Goal: Task Accomplishment & Management: Manage account settings

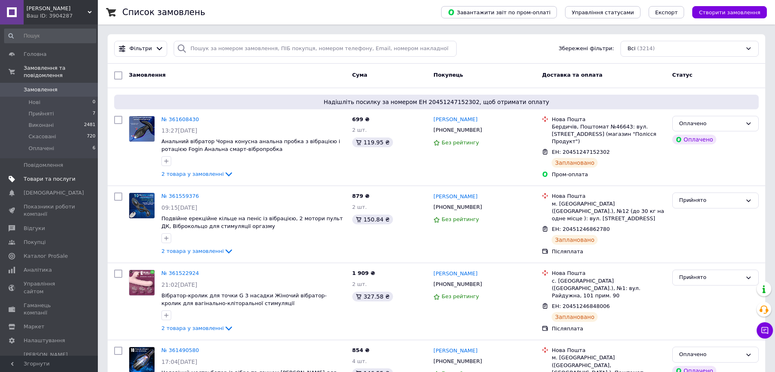
click at [43, 175] on span "Товари та послуги" at bounding box center [50, 178] width 52 height 7
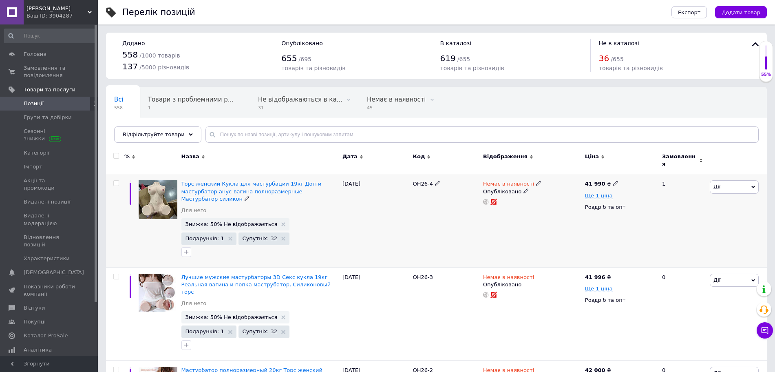
click at [115, 181] on input "checkbox" at bounding box center [115, 183] width 5 height 5
checkbox input "true"
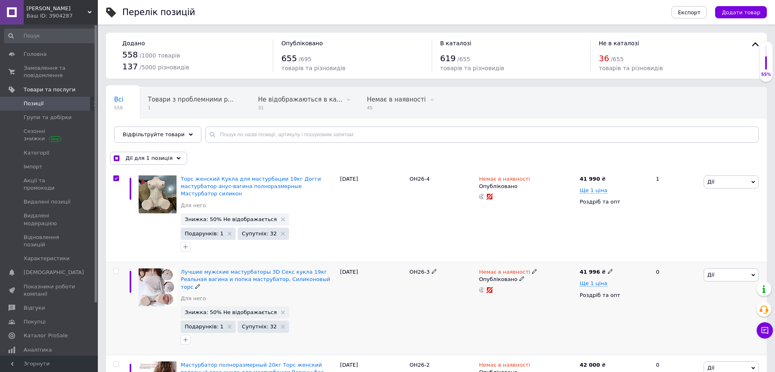
click at [115, 269] on input "checkbox" at bounding box center [115, 271] width 5 height 5
checkbox input "true"
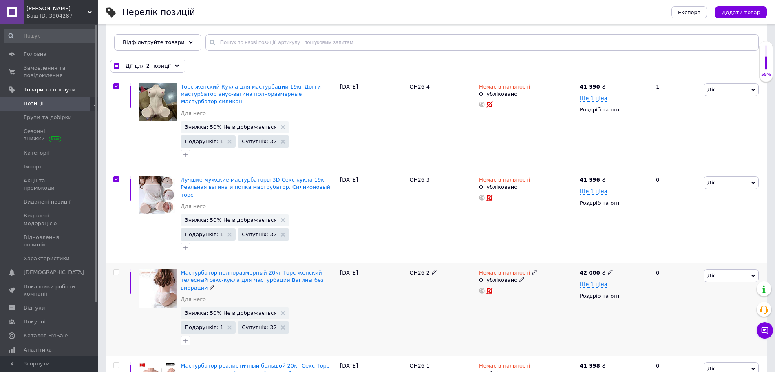
scroll to position [102, 0]
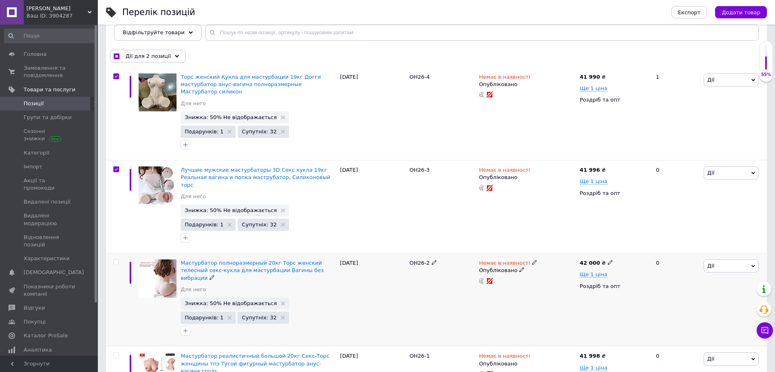
click at [115, 260] on input "checkbox" at bounding box center [115, 262] width 5 height 5
checkbox input "true"
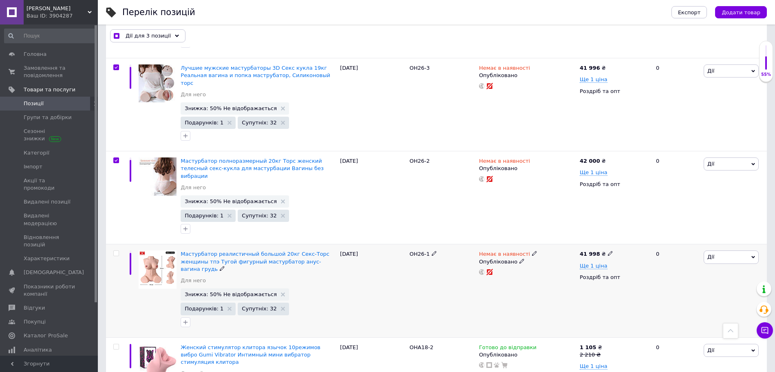
click at [117, 251] on input "checkbox" at bounding box center [115, 253] width 5 height 5
checkbox input "true"
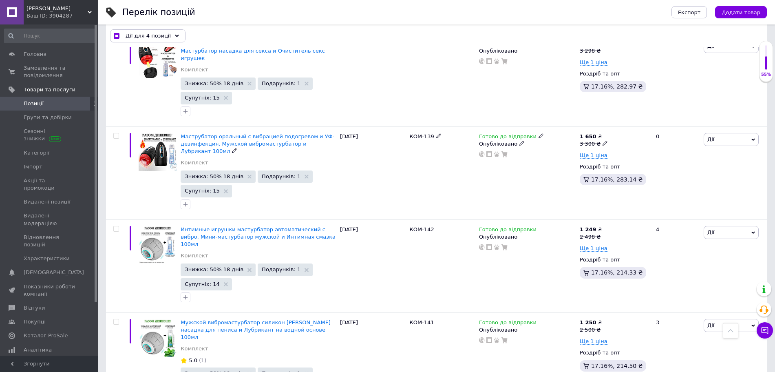
scroll to position [2592, 0]
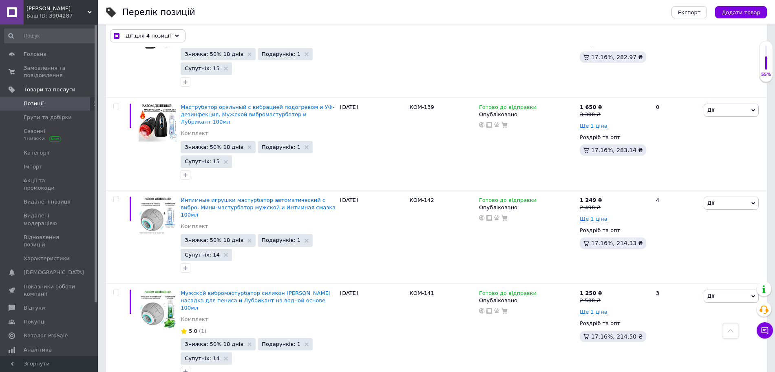
checkbox input "true"
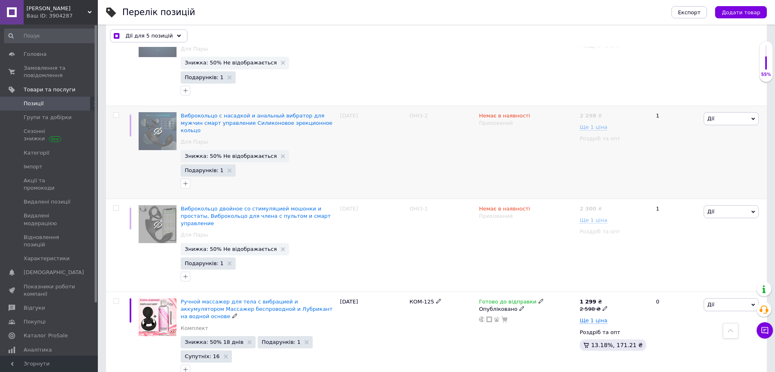
scroll to position [3560, 0]
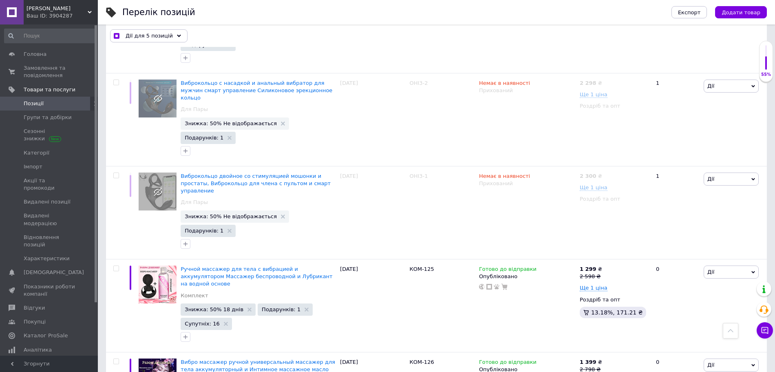
checkbox input "true"
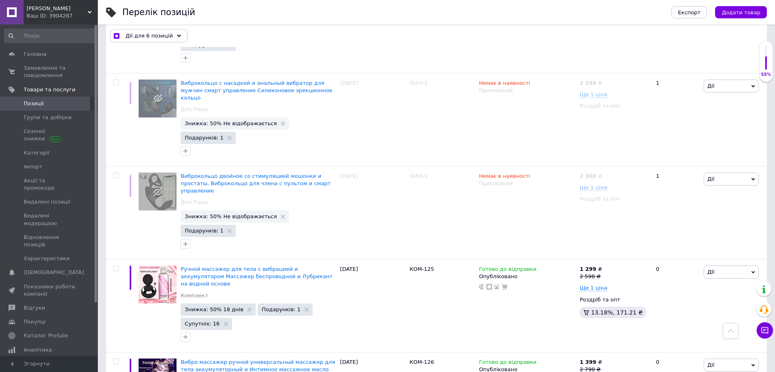
checkbox input "true"
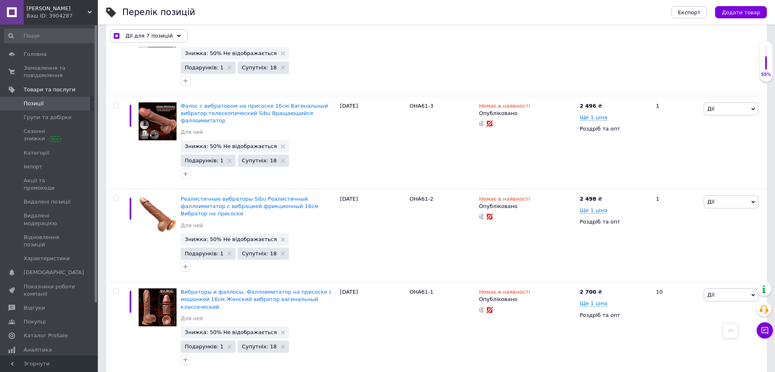
scroll to position [6101, 0]
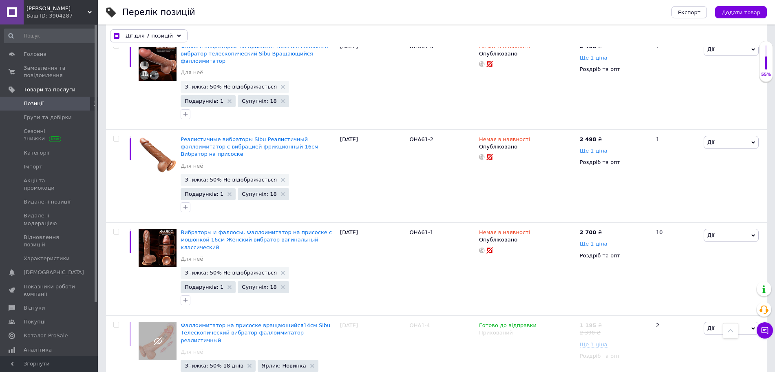
checkbox input "true"
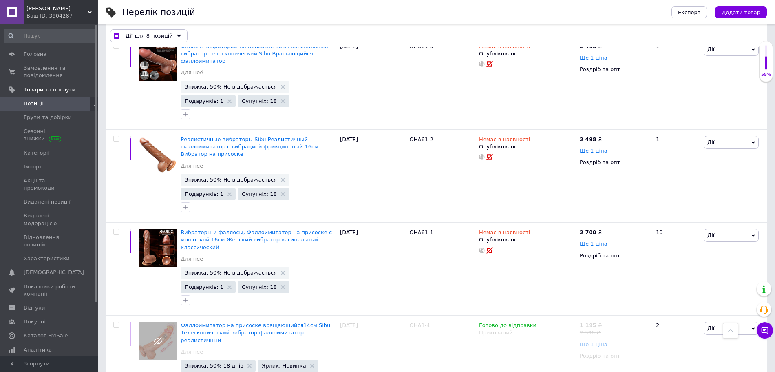
checkbox input "true"
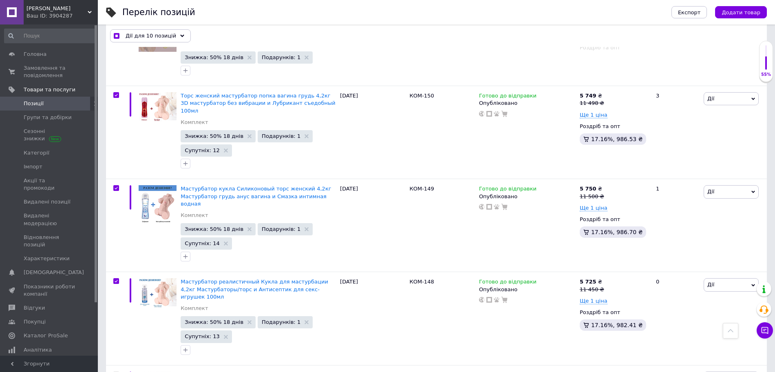
scroll to position [6661, 0]
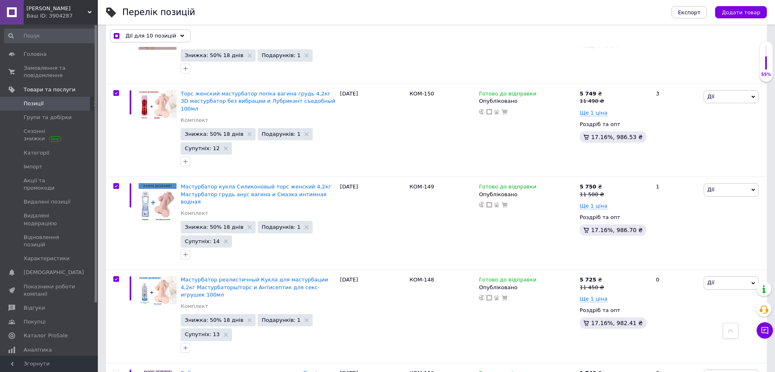
checkbox input "true"
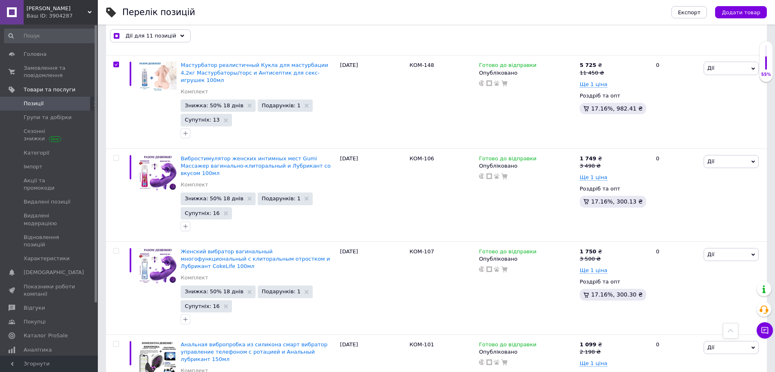
scroll to position [6916, 0]
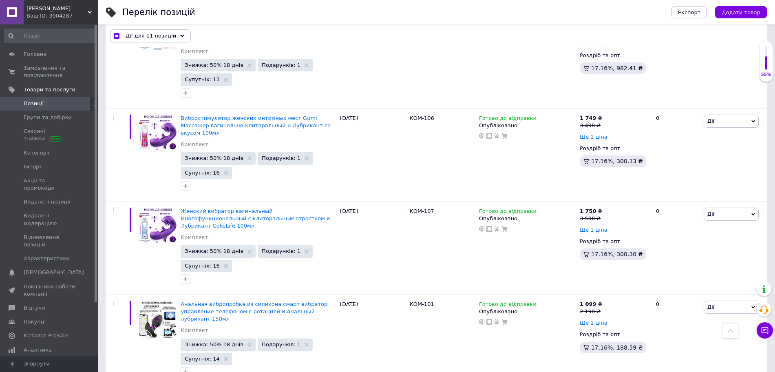
checkbox input "true"
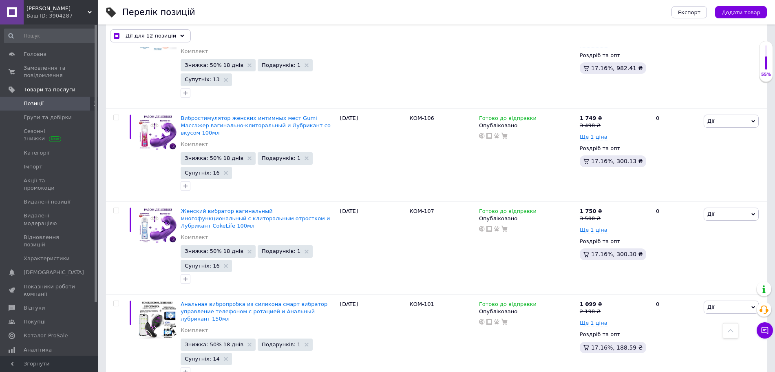
checkbox input "true"
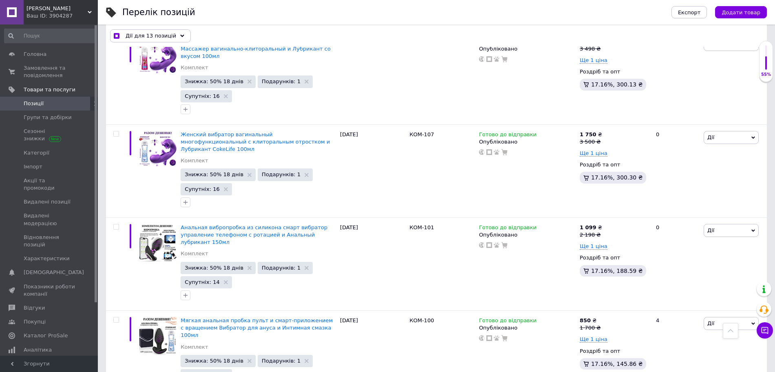
scroll to position [7018, 0]
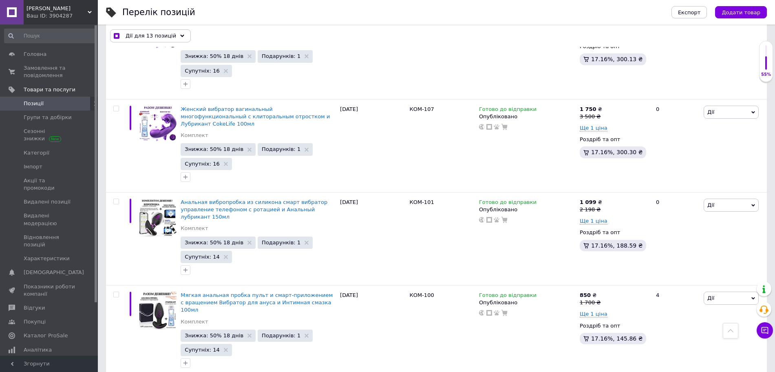
checkbox input "true"
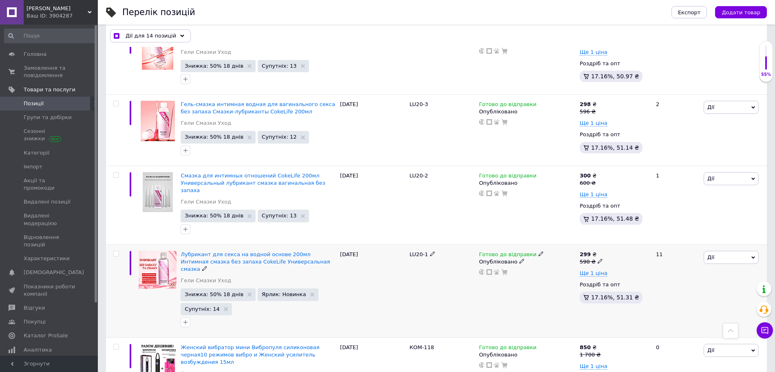
scroll to position [8314, 0]
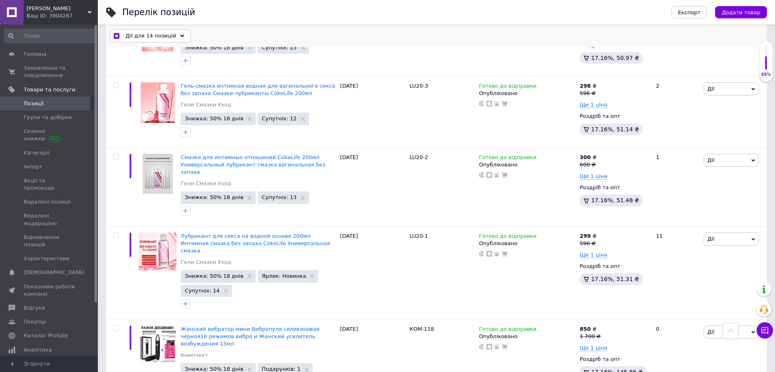
click at [180, 38] on icon at bounding box center [182, 36] width 4 height 4
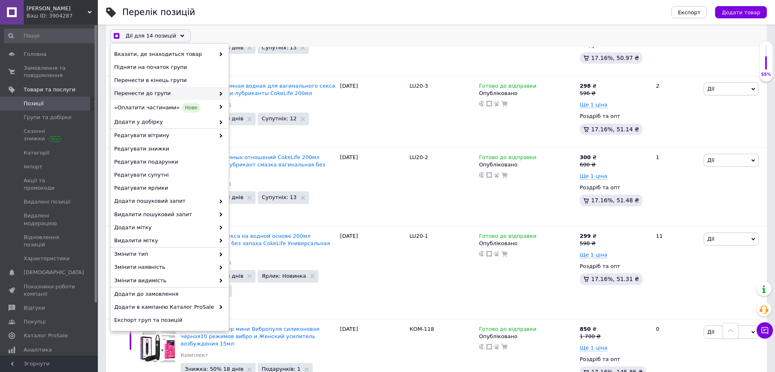
click at [206, 96] on span "Перенести до групи" at bounding box center [164, 93] width 101 height 7
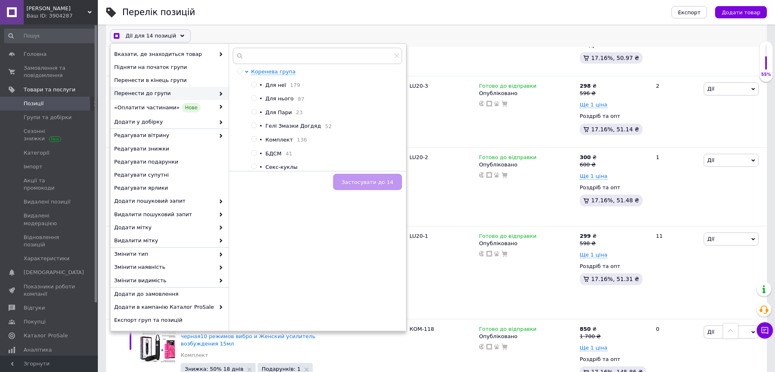
checkbox input "true"
click at [254, 169] on input "radio" at bounding box center [253, 166] width 5 height 5
radio input "true"
click at [356, 183] on span "Застосувати до 14" at bounding box center [368, 182] width 52 height 6
checkbox input "true"
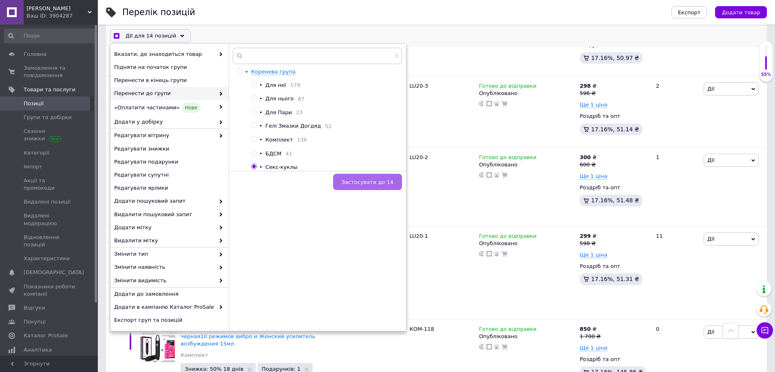
checkbox input "false"
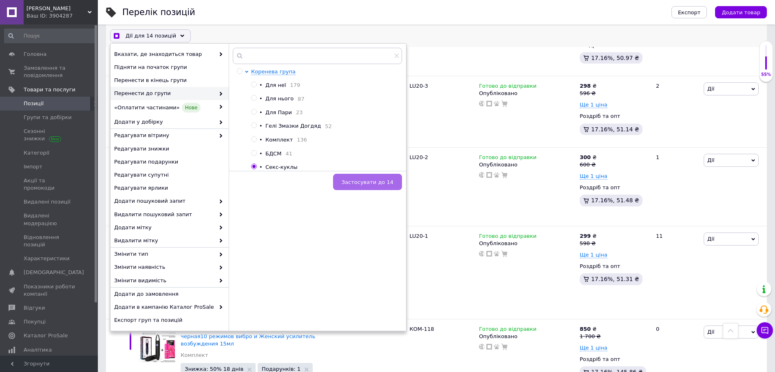
checkbox input "false"
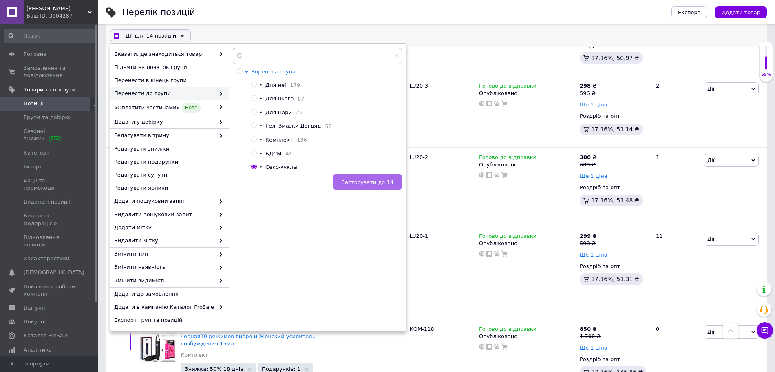
checkbox input "false"
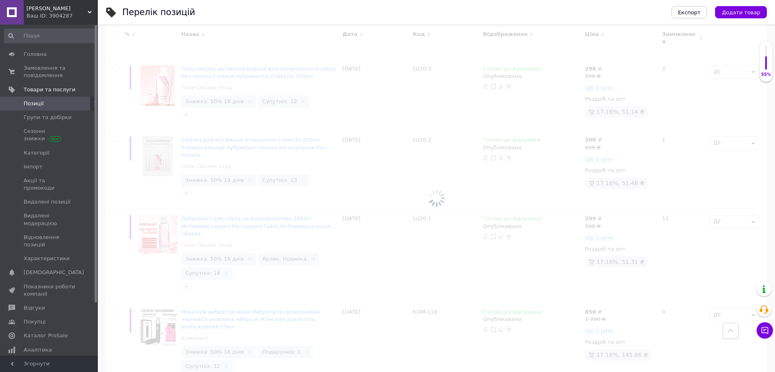
scroll to position [8293, 0]
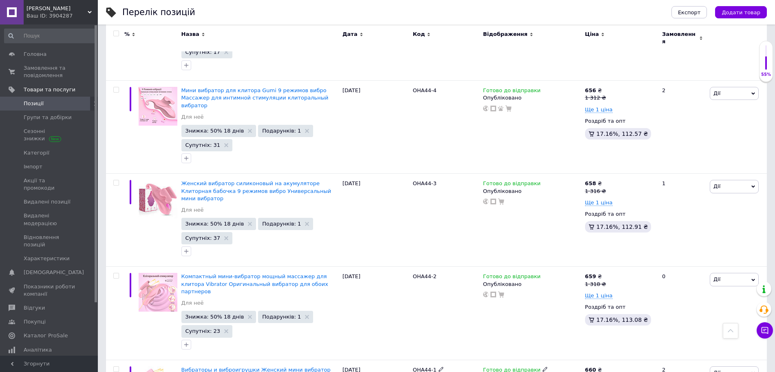
scroll to position [8616, 0]
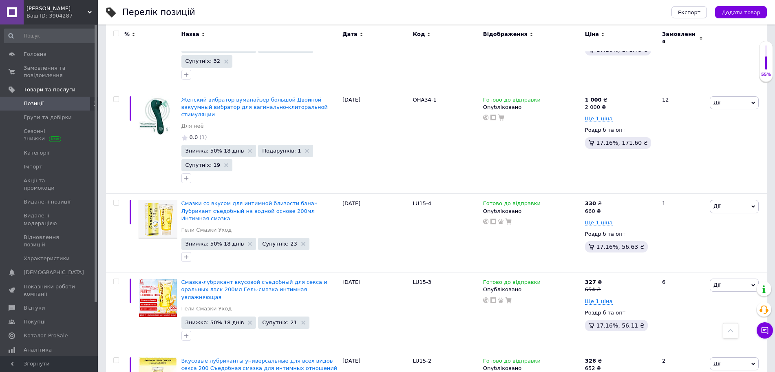
scroll to position [7368, 0]
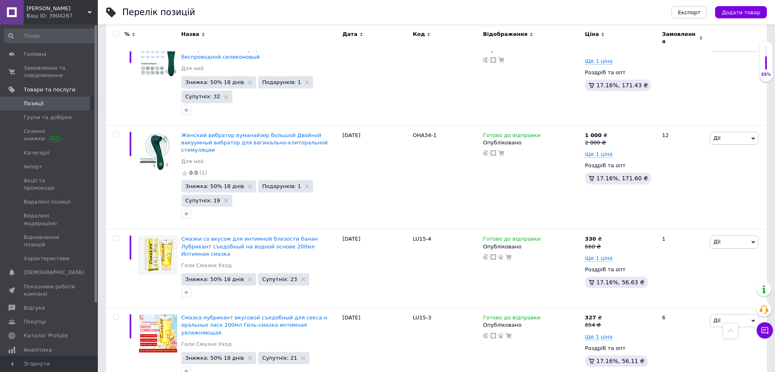
drag, startPoint x: 115, startPoint y: 239, endPoint x: 113, endPoint y: 234, distance: 4.8
checkbox input "true"
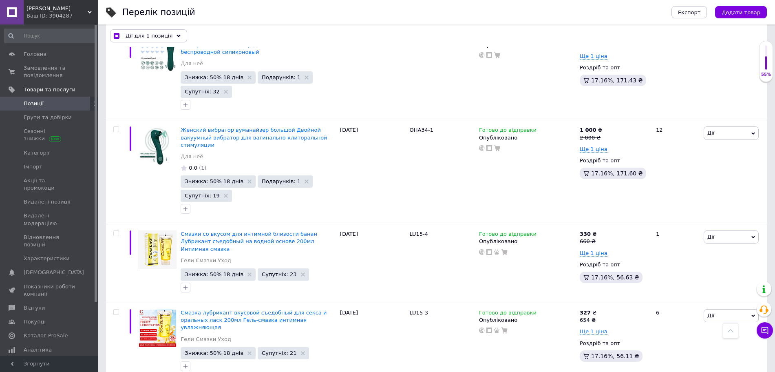
checkbox input "true"
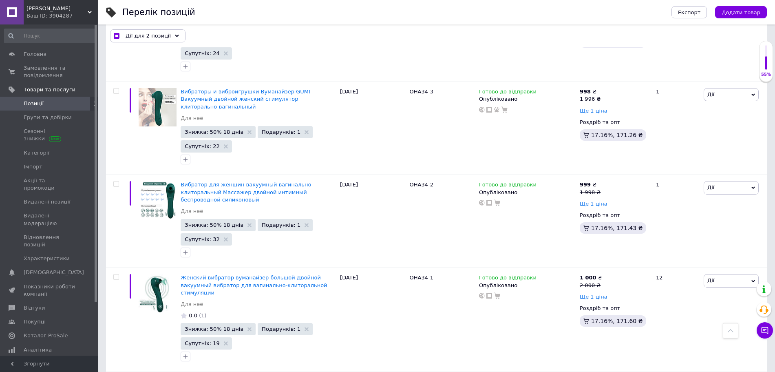
scroll to position [7222, 0]
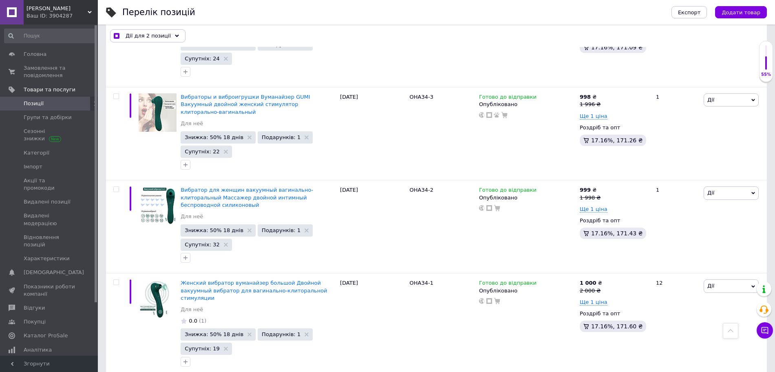
checkbox input "true"
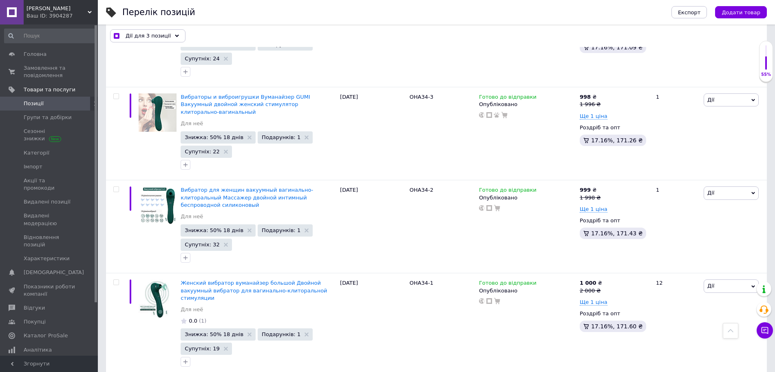
checkbox input "true"
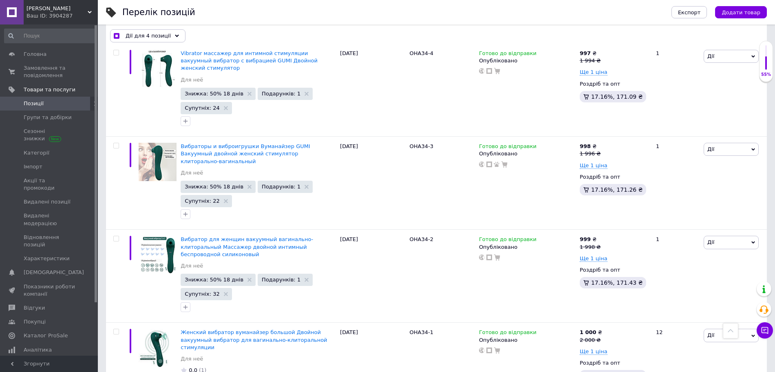
scroll to position [7171, 0]
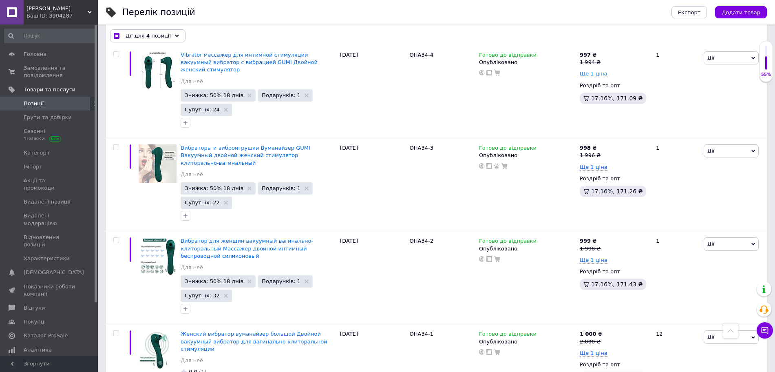
checkbox input "true"
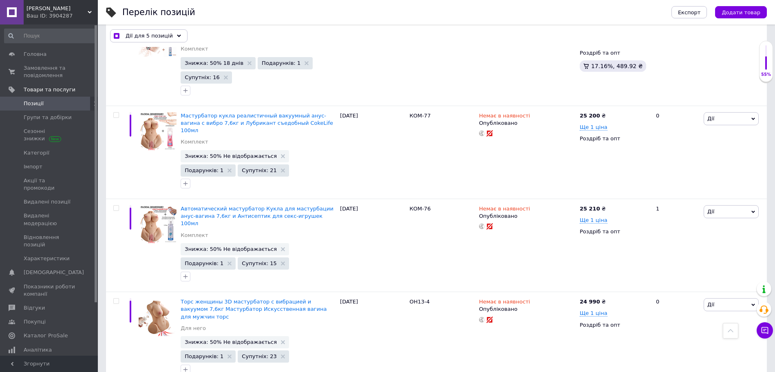
scroll to position [4165, 0]
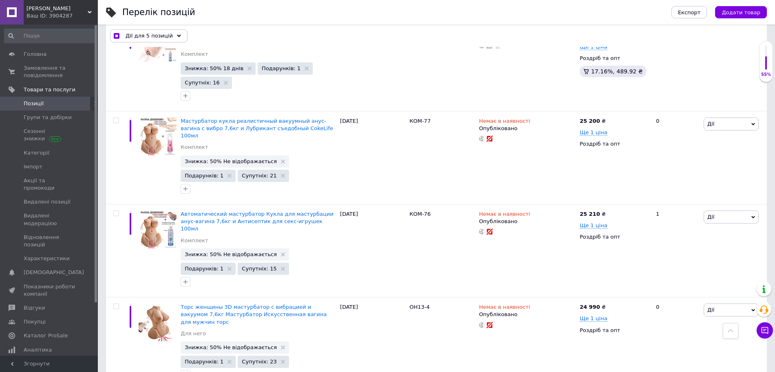
checkbox input "true"
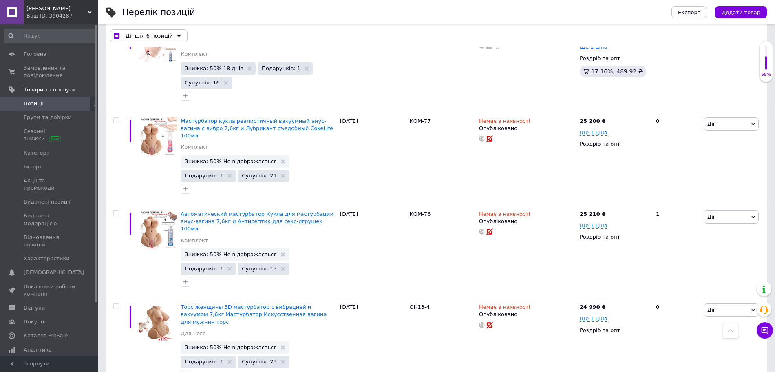
checkbox input "true"
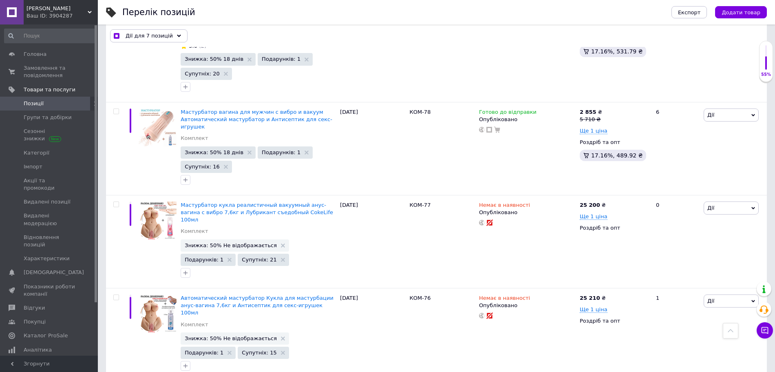
scroll to position [4063, 0]
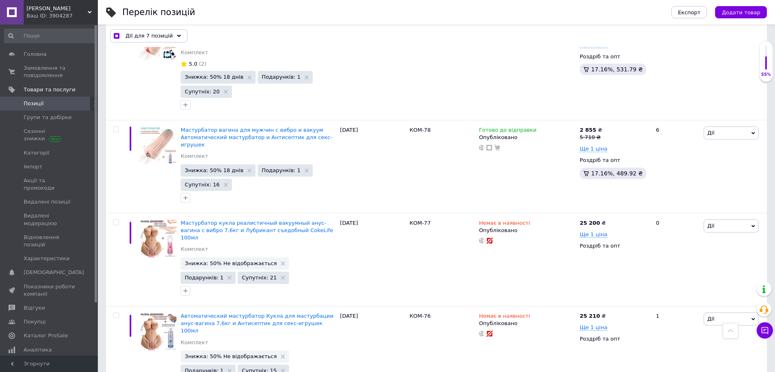
checkbox input "true"
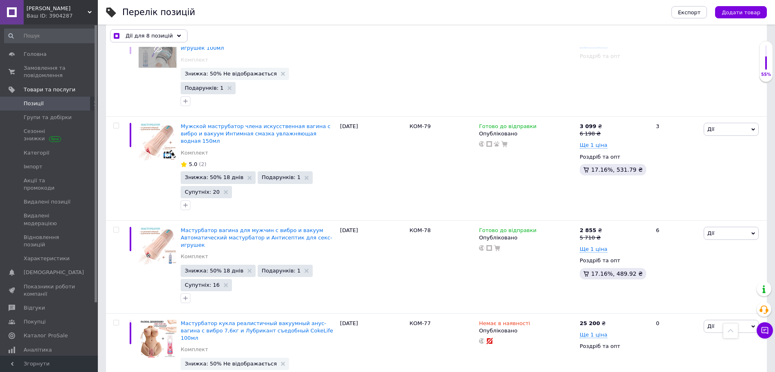
scroll to position [3961, 0]
checkbox input "true"
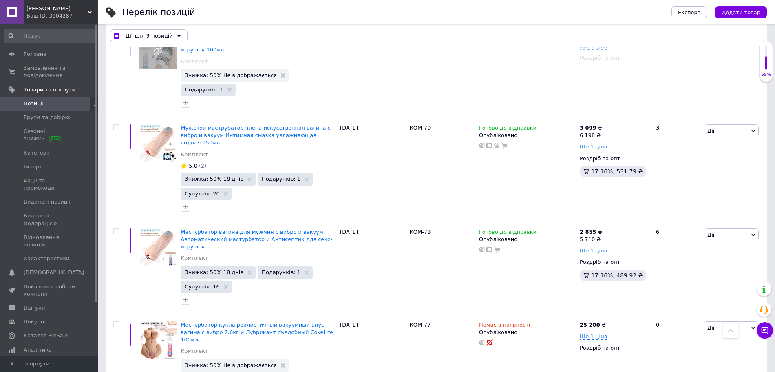
checkbox input "true"
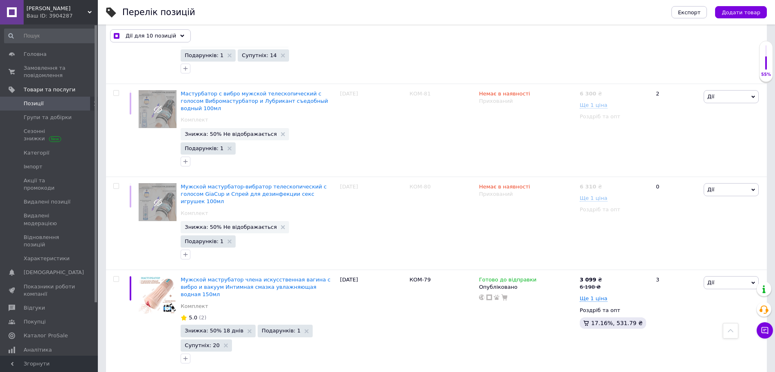
scroll to position [3808, 0]
checkbox input "true"
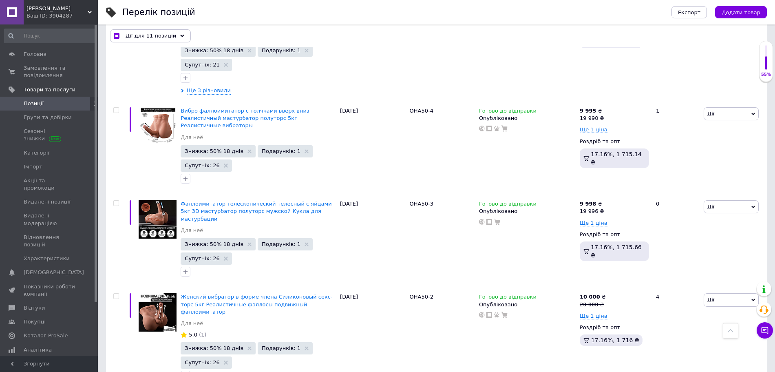
scroll to position [699, 0]
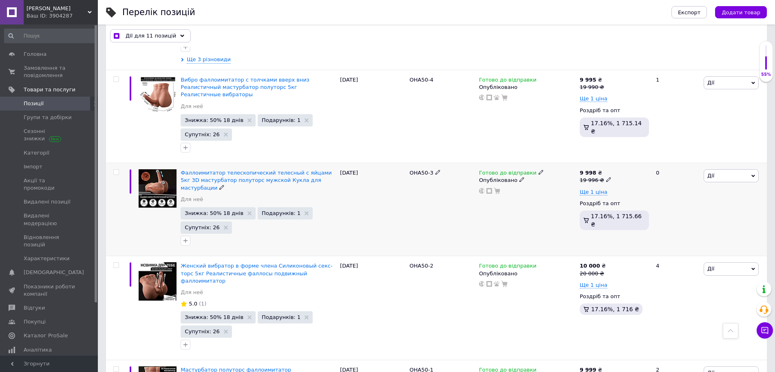
click at [114, 170] on input "checkbox" at bounding box center [115, 172] width 5 height 5
checkbox input "true"
drag, startPoint x: 114, startPoint y: 208, endPoint x: 115, endPoint y: 212, distance: 4.2
click at [114, 256] on div at bounding box center [115, 308] width 18 height 104
checkbox input "true"
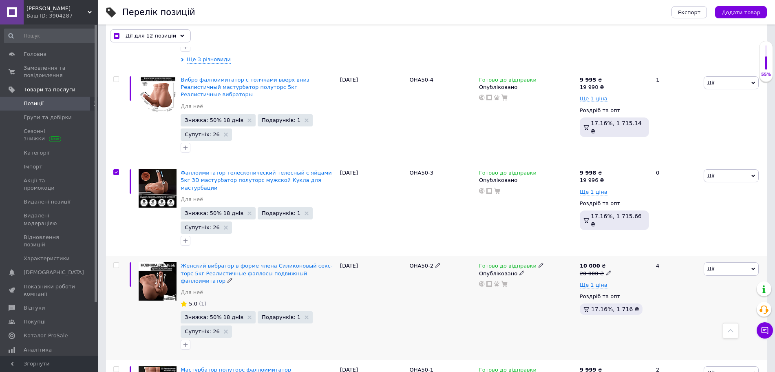
click at [115, 263] on input "checkbox" at bounding box center [115, 265] width 5 height 5
checkbox input "true"
click at [115, 367] on input "checkbox" at bounding box center [115, 369] width 5 height 5
checkbox input "true"
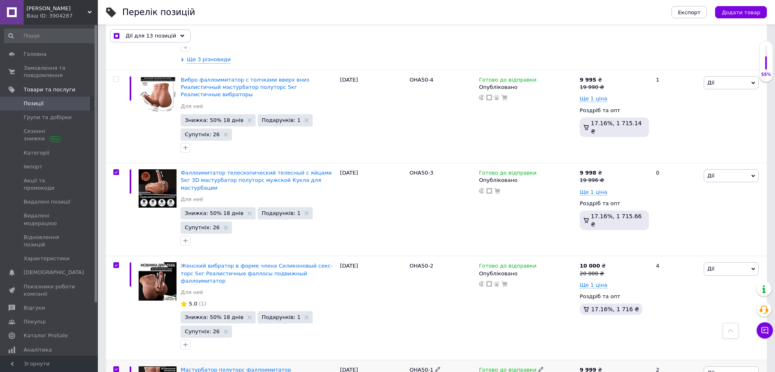
checkbox input "true"
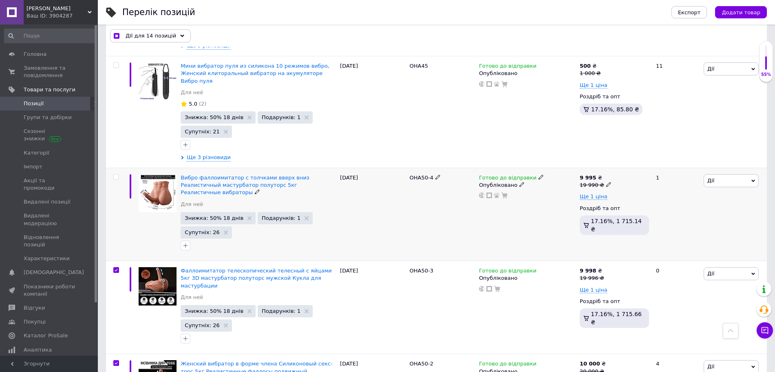
scroll to position [597, 0]
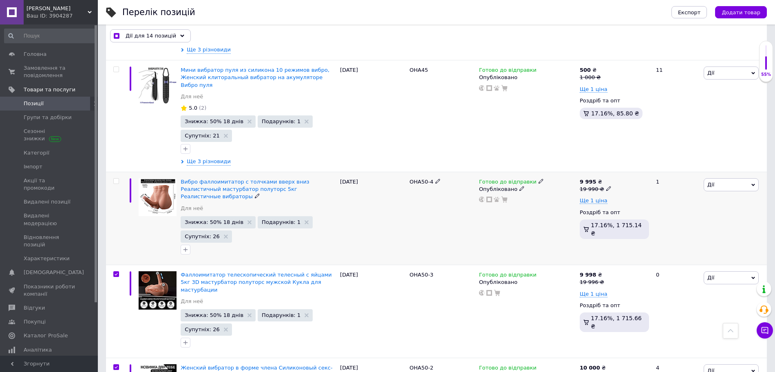
click at [118, 179] on input "checkbox" at bounding box center [115, 181] width 5 height 5
checkbox input "true"
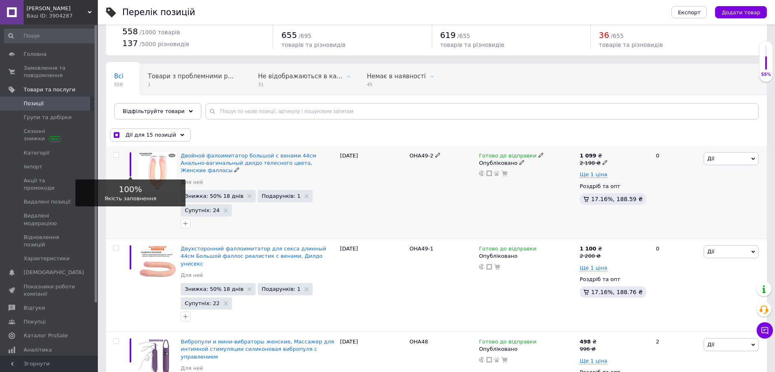
scroll to position [0, 0]
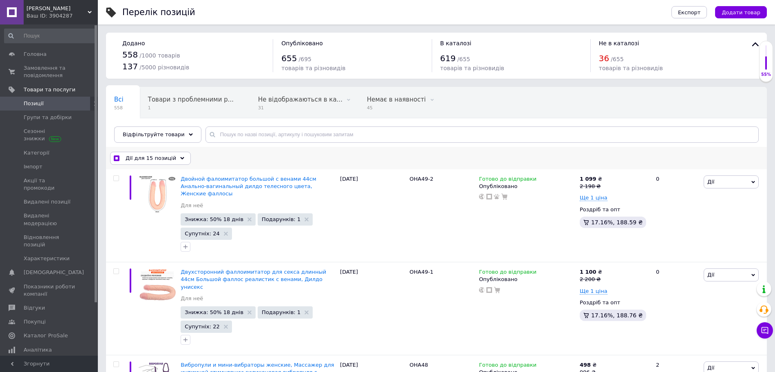
click at [180, 158] on use at bounding box center [182, 158] width 4 height 2
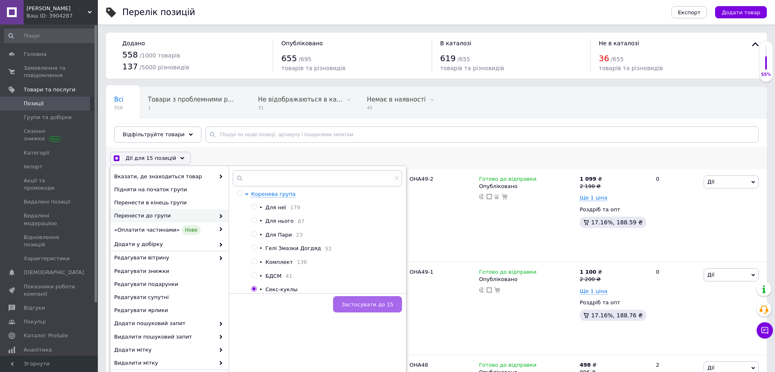
click at [358, 305] on span "Застосувати до 15" at bounding box center [368, 304] width 52 height 6
checkbox input "true"
checkbox input "false"
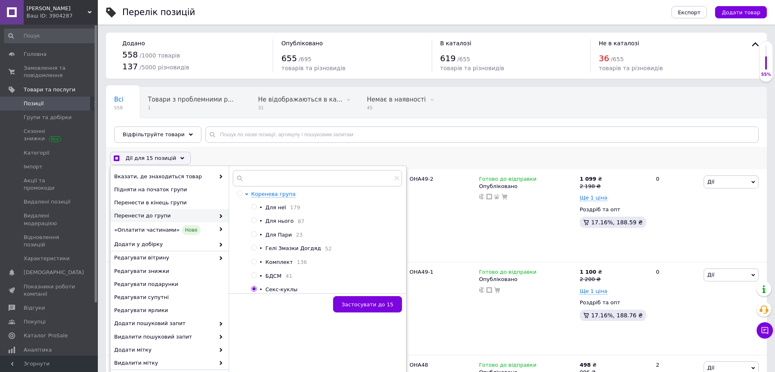
checkbox input "false"
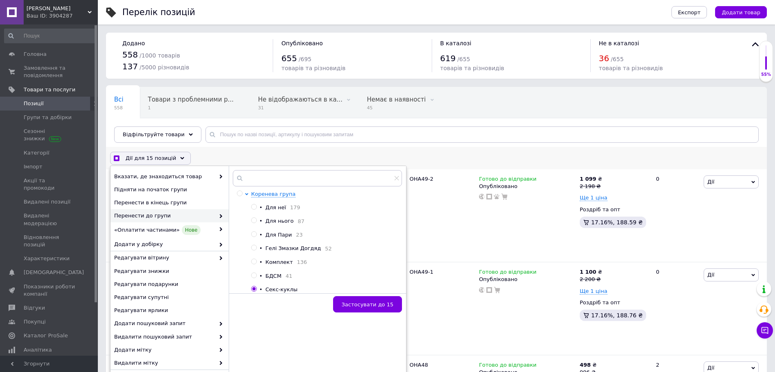
checkbox input "false"
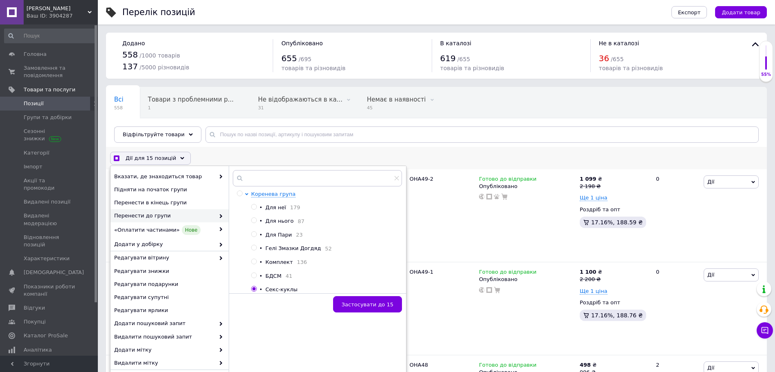
checkbox input "false"
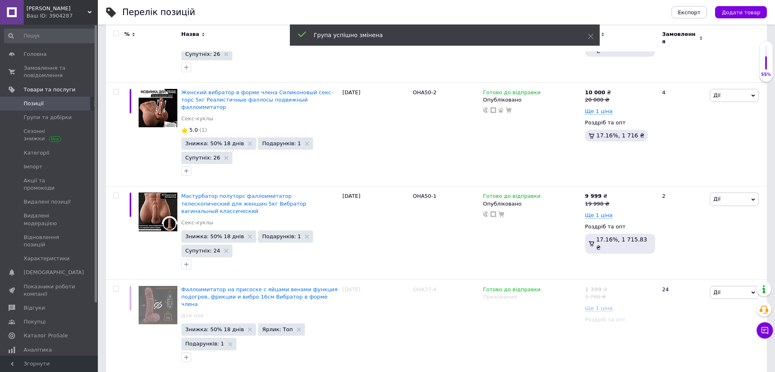
scroll to position [8387, 0]
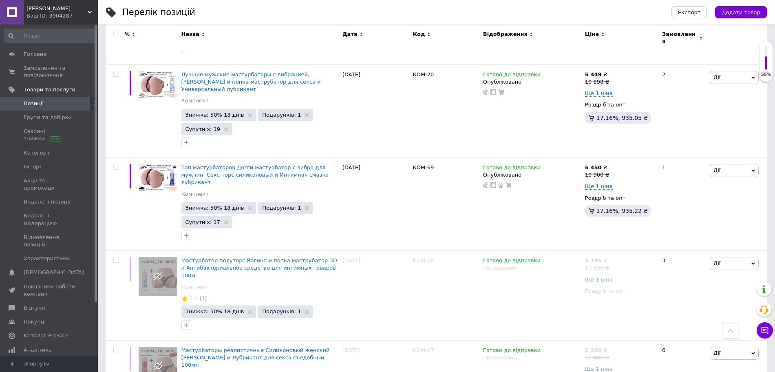
scroll to position [3155, 0]
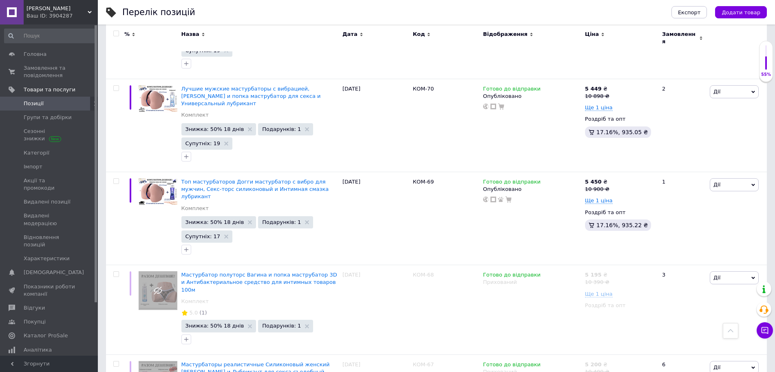
checkbox input "true"
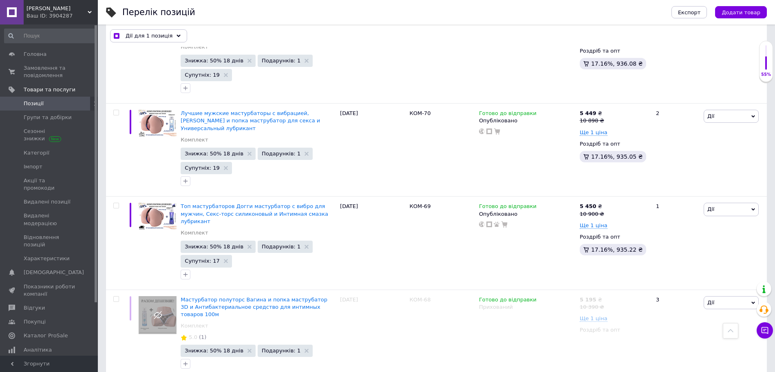
checkbox input "true"
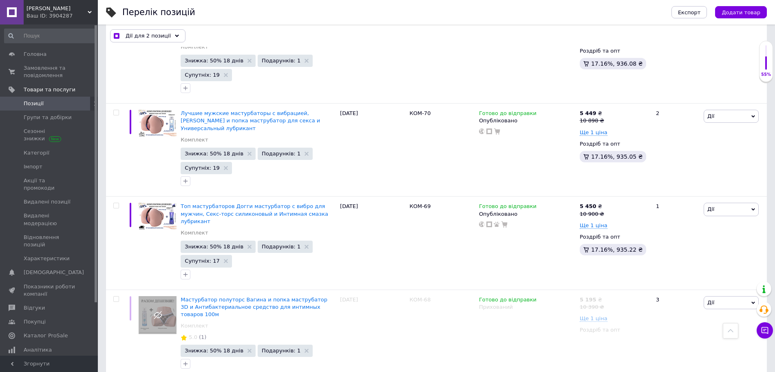
checkbox input "true"
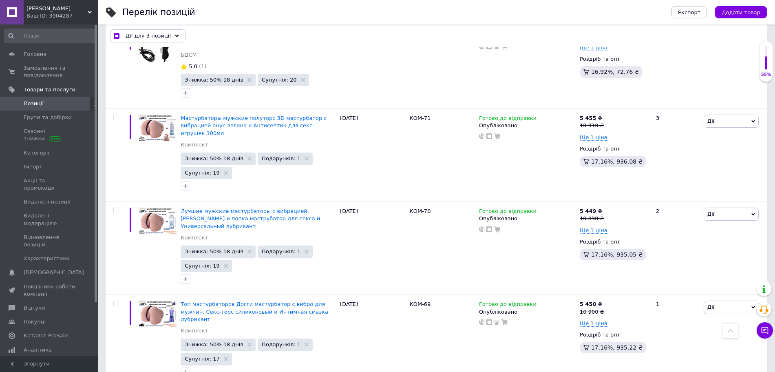
scroll to position [3053, 0]
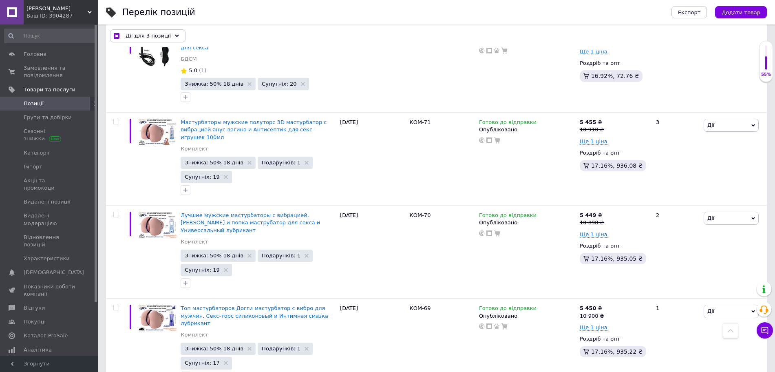
checkbox input "true"
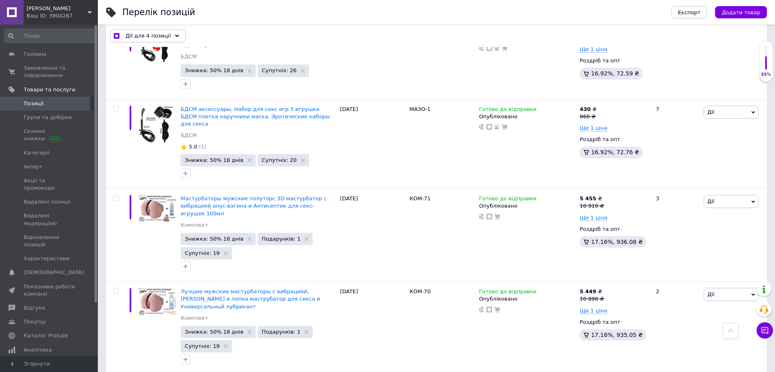
scroll to position [2951, 0]
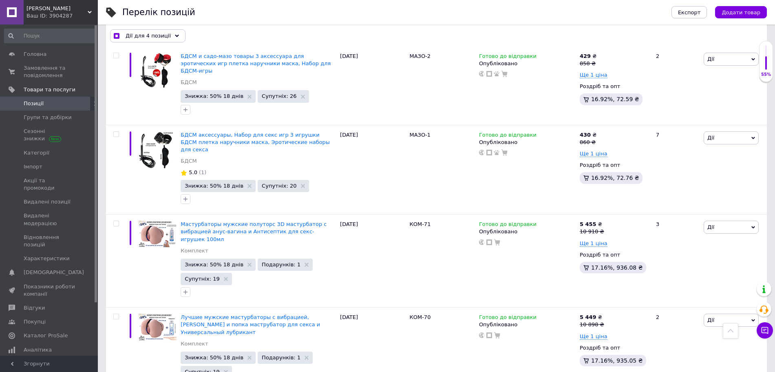
checkbox input "true"
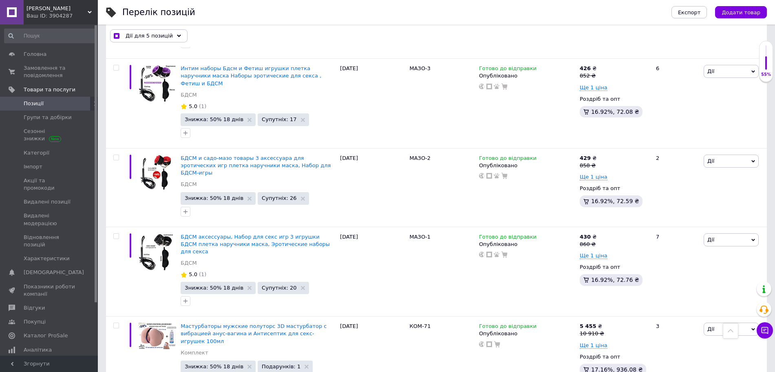
checkbox input "true"
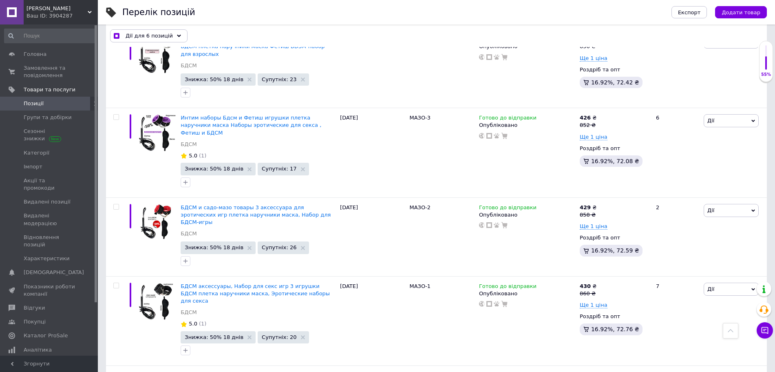
scroll to position [2798, 0]
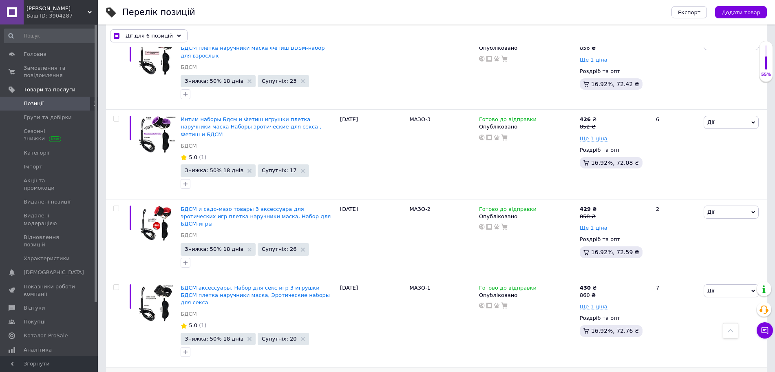
click at [117, 371] on input "checkbox" at bounding box center [115, 376] width 5 height 5
checkbox input "true"
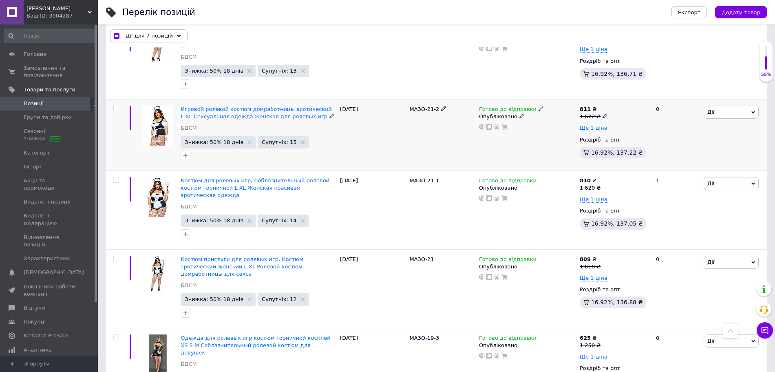
scroll to position [0, 0]
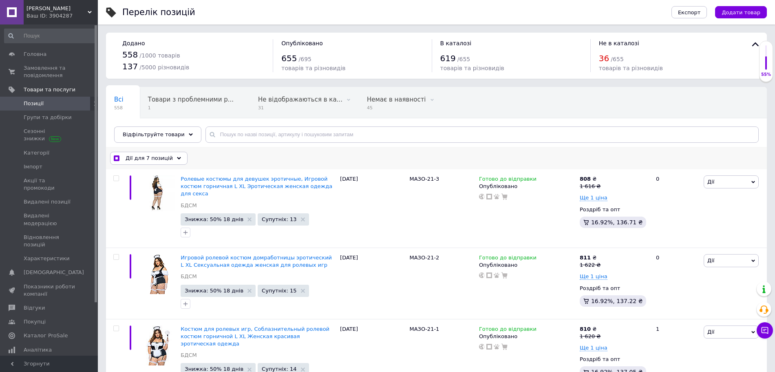
click at [163, 156] on span "Дії для 7 позицій" at bounding box center [149, 158] width 47 height 7
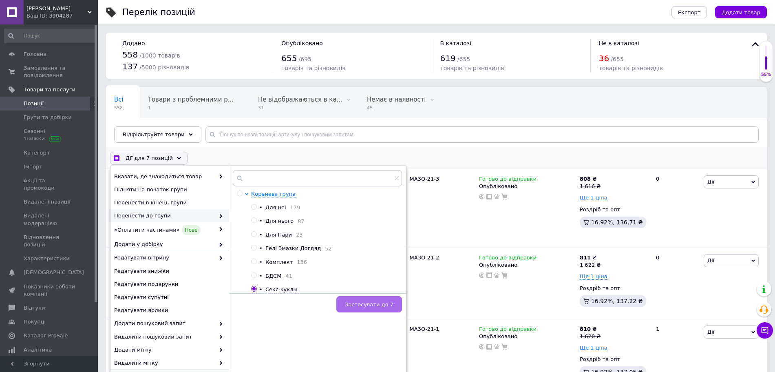
click at [370, 304] on span "Застосувати до 7" at bounding box center [369, 304] width 49 height 6
checkbox input "true"
checkbox input "false"
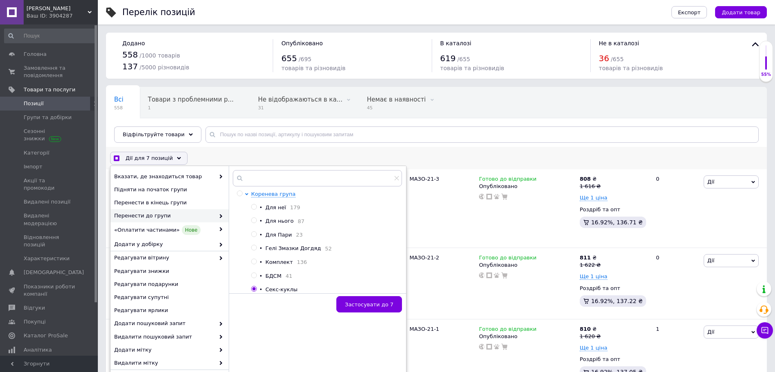
checkbox input "false"
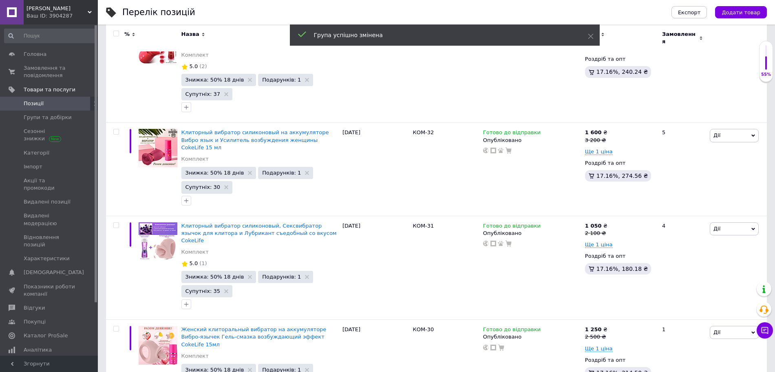
scroll to position [8200, 0]
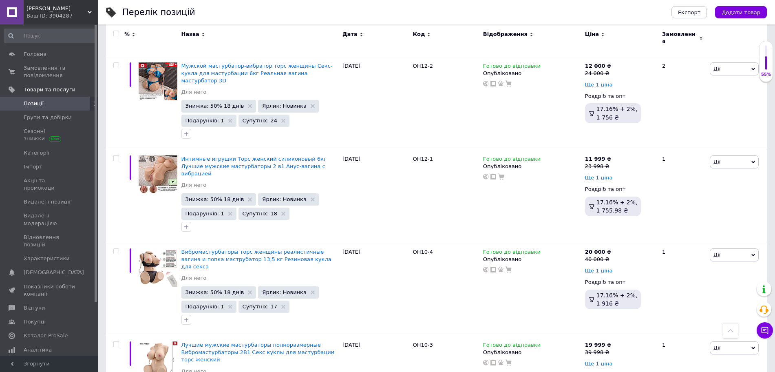
scroll to position [7791, 0]
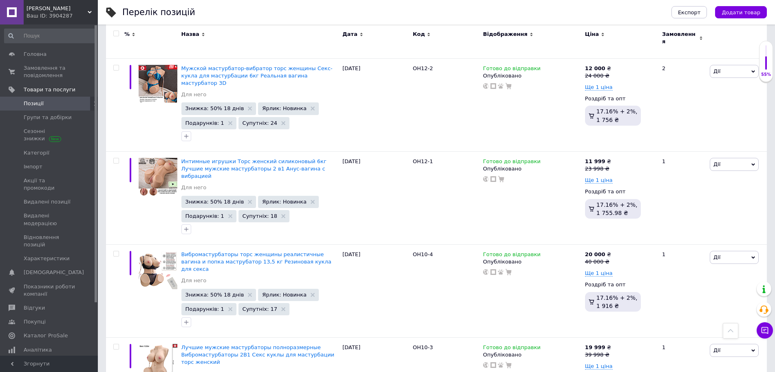
checkbox input "true"
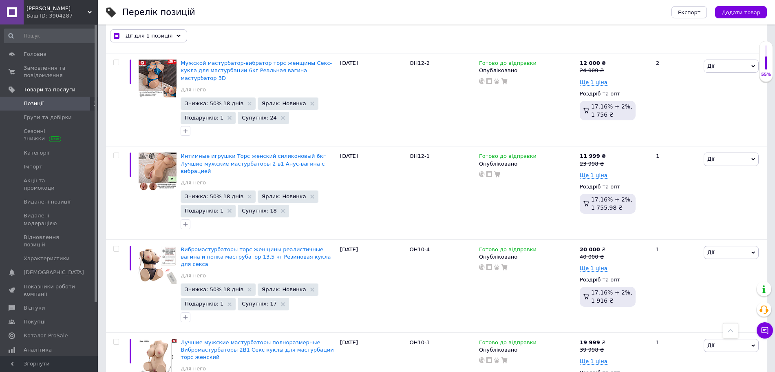
scroll to position [7798, 0]
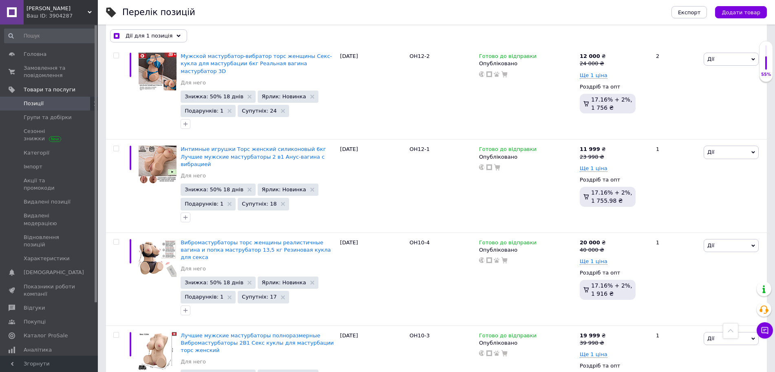
checkbox input "true"
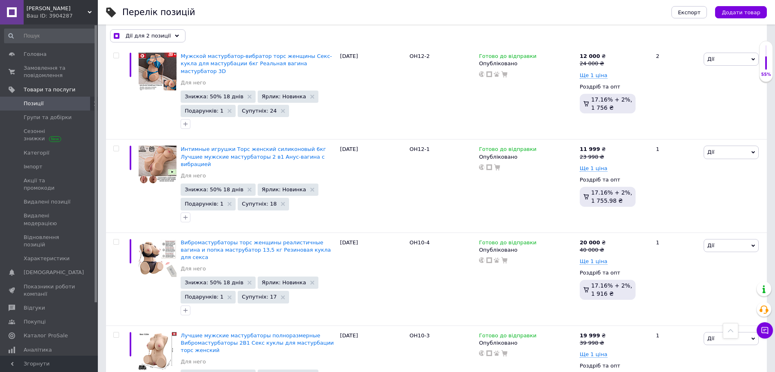
checkbox input "true"
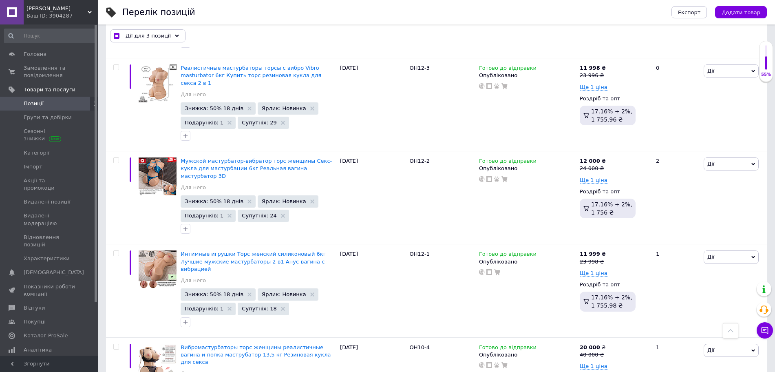
scroll to position [7645, 0]
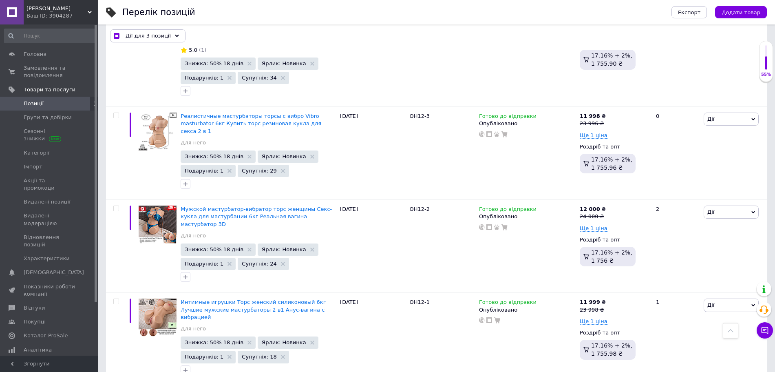
checkbox input "true"
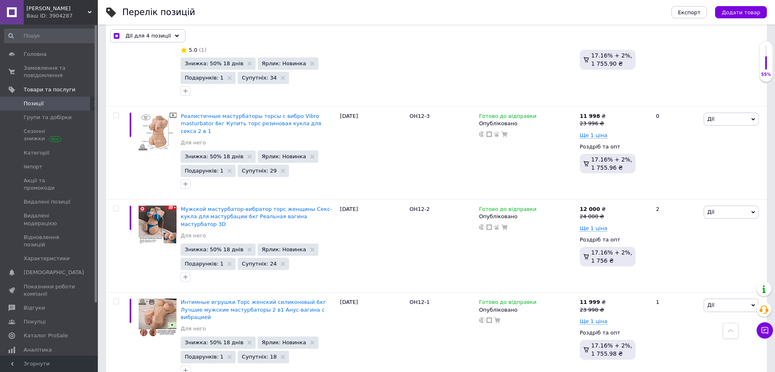
checkbox input "true"
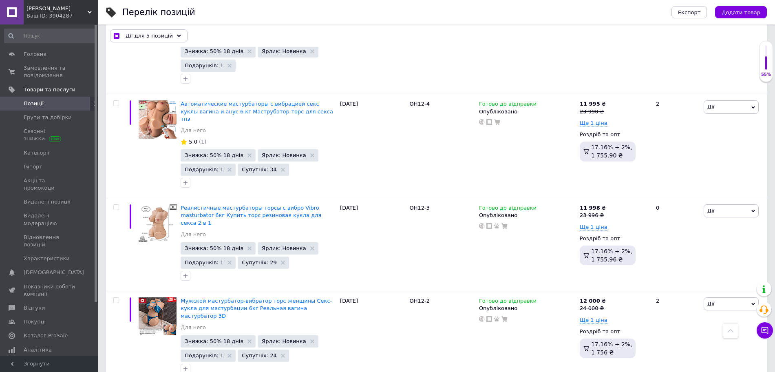
scroll to position [7492, 0]
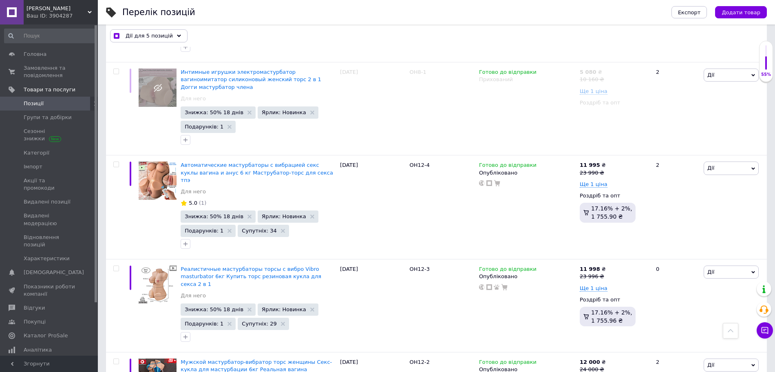
checkbox input "true"
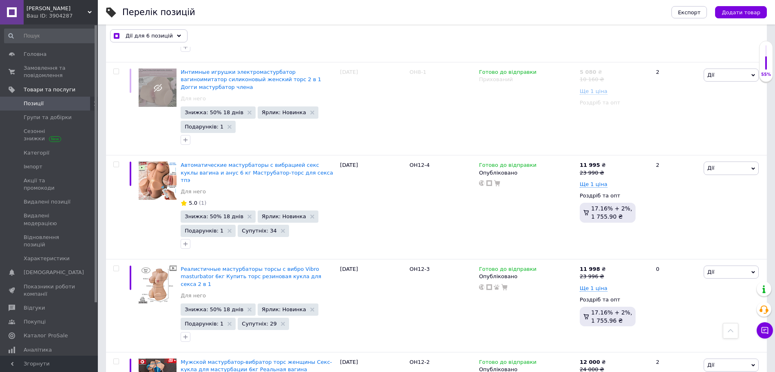
checkbox input "true"
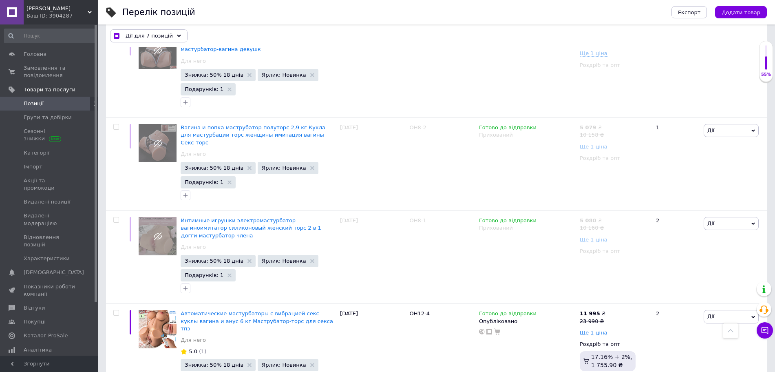
scroll to position [7339, 0]
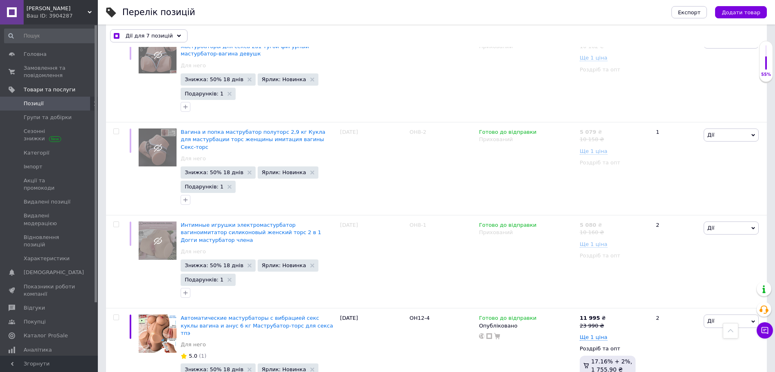
checkbox input "true"
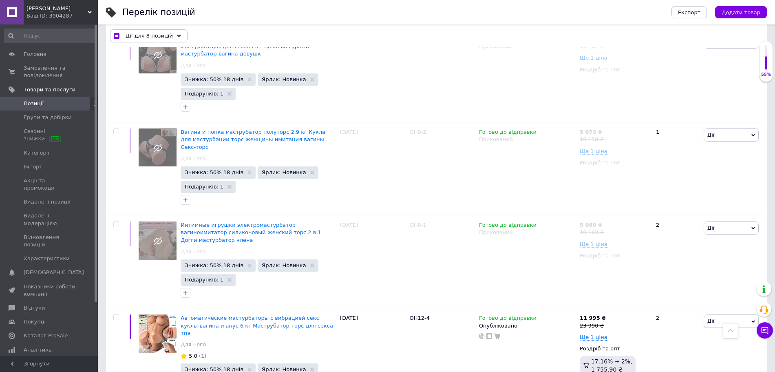
checkbox input "true"
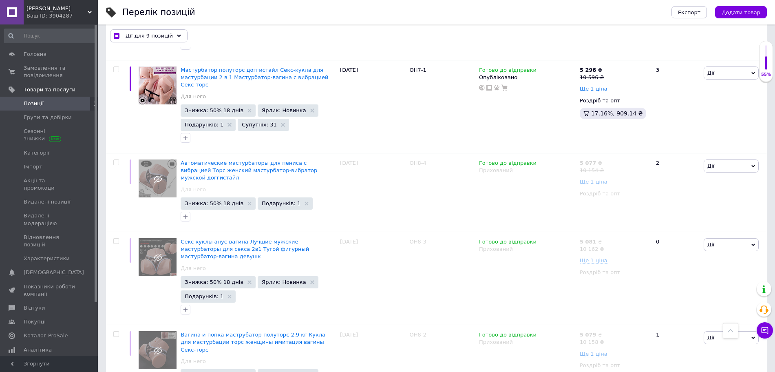
scroll to position [7135, 0]
checkbox input "true"
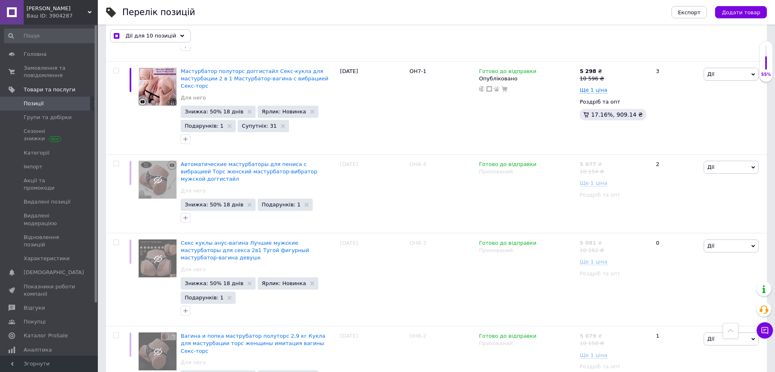
checkbox input "true"
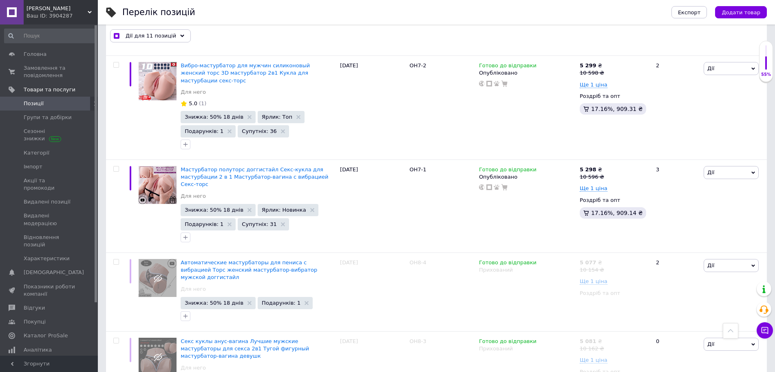
scroll to position [7033, 0]
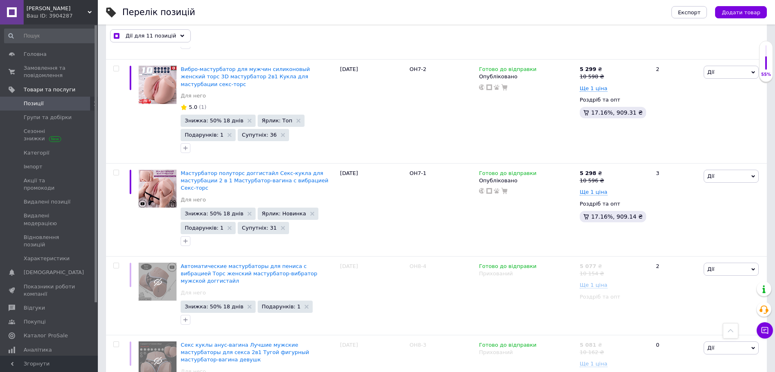
checkbox input "true"
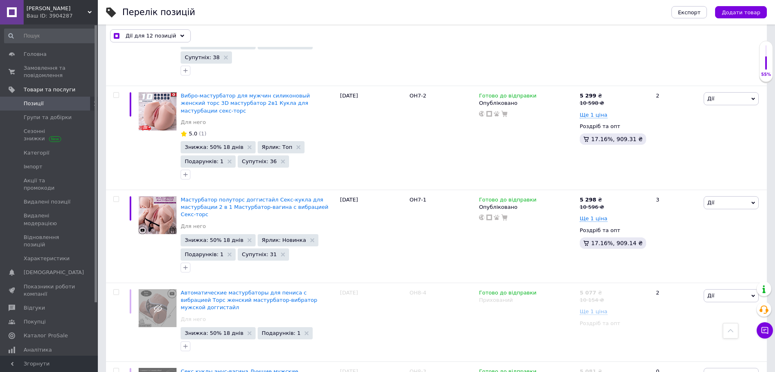
scroll to position [6931, 0]
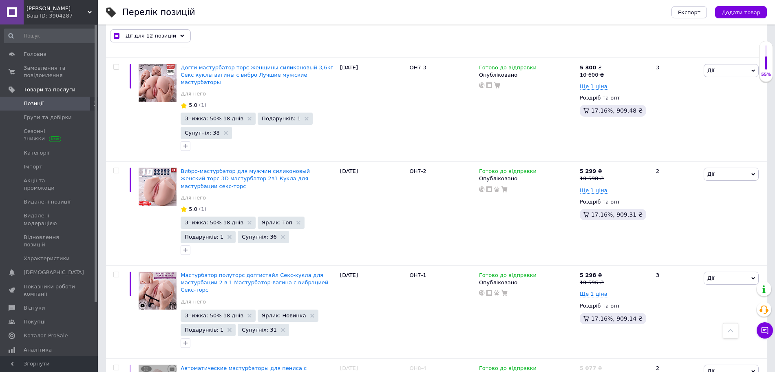
checkbox input "true"
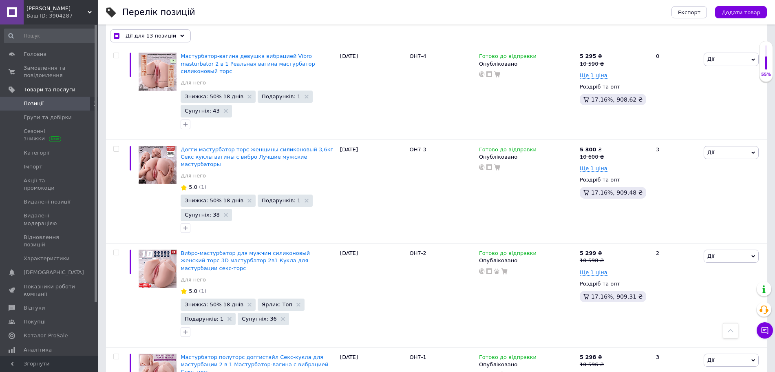
scroll to position [6829, 0]
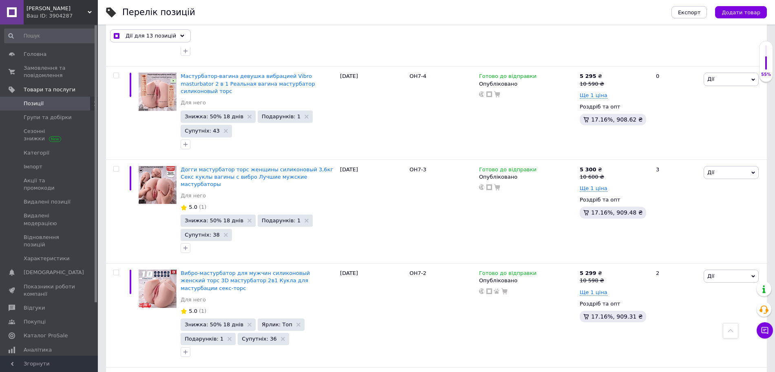
checkbox input "true"
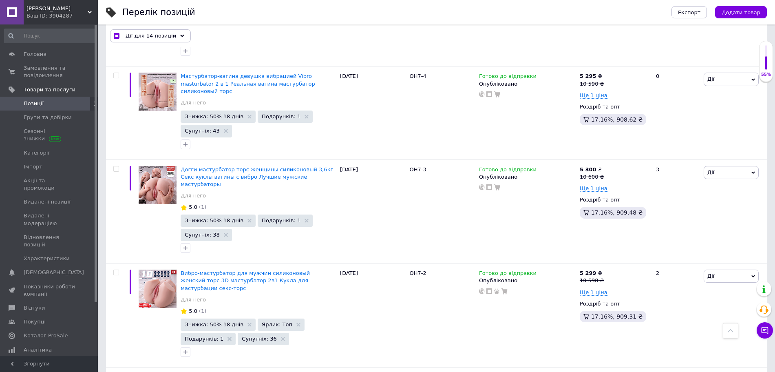
checkbox input "true"
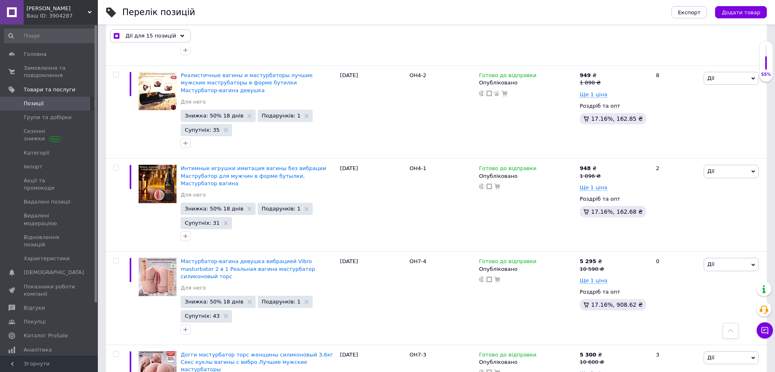
scroll to position [6625, 0]
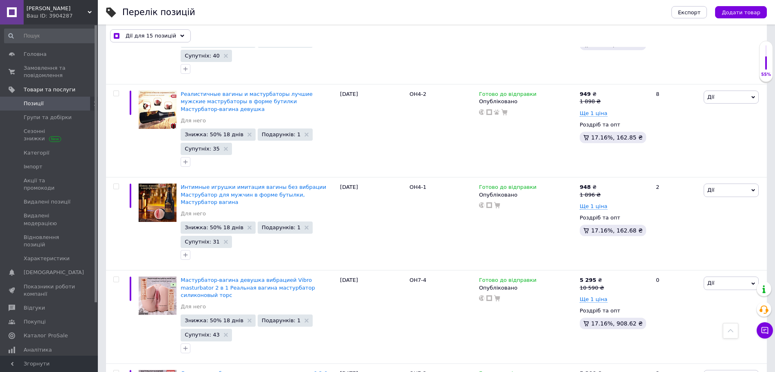
drag, startPoint x: 116, startPoint y: 192, endPoint x: 116, endPoint y: 186, distance: 6.1
checkbox input "true"
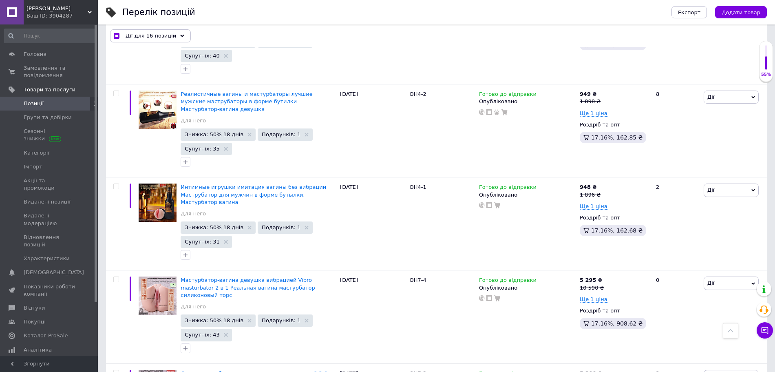
checkbox input "true"
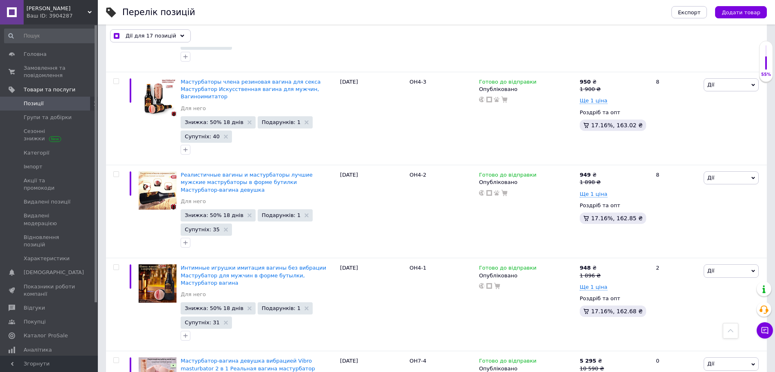
scroll to position [6473, 0]
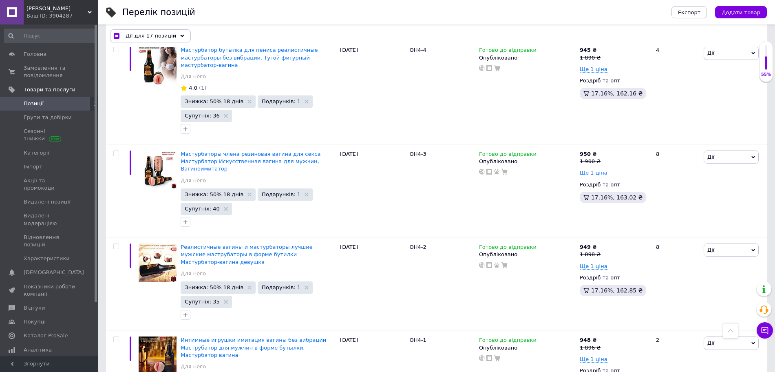
checkbox input "true"
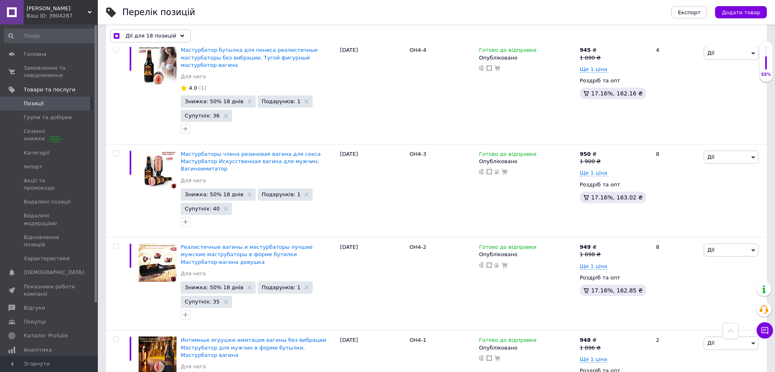
checkbox input "true"
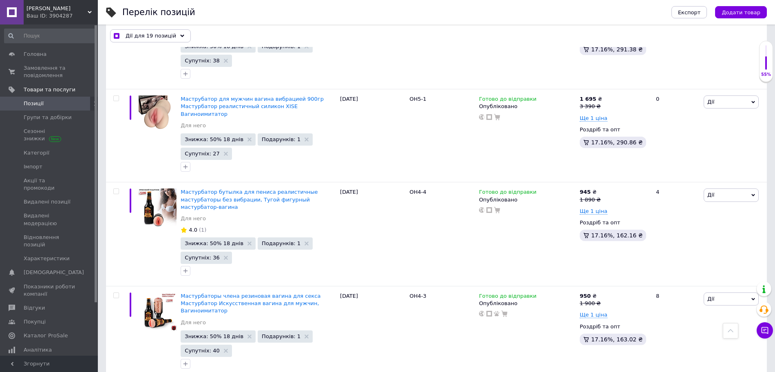
scroll to position [6320, 0]
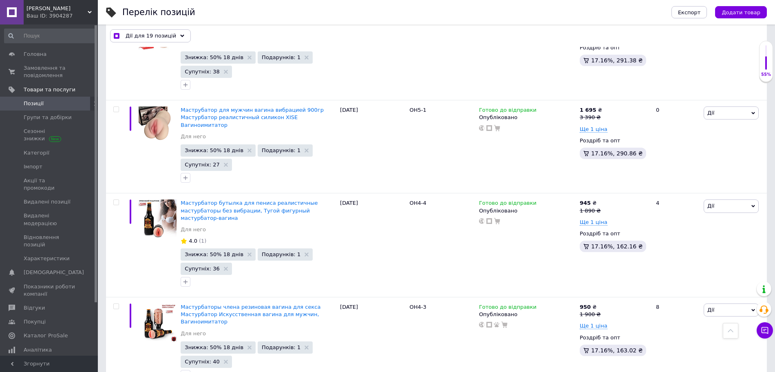
checkbox input "true"
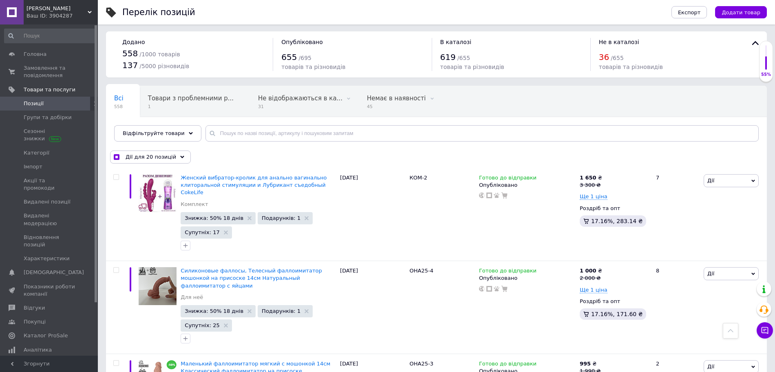
scroll to position [0, 0]
click at [173, 157] on div "Дії для 20 позицій" at bounding box center [150, 158] width 81 height 13
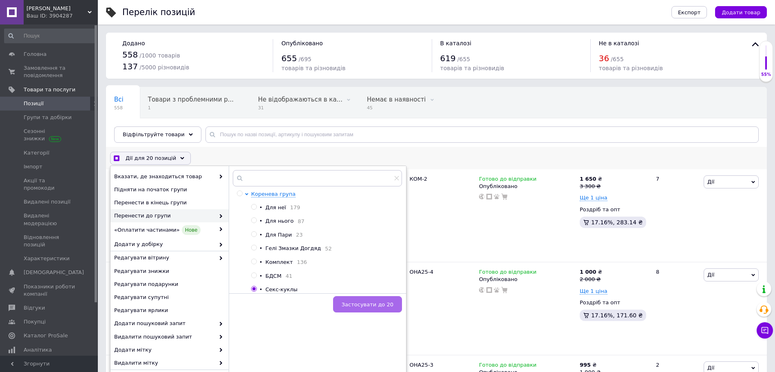
click at [363, 304] on span "Застосувати до 20" at bounding box center [368, 304] width 52 height 6
checkbox input "true"
checkbox input "false"
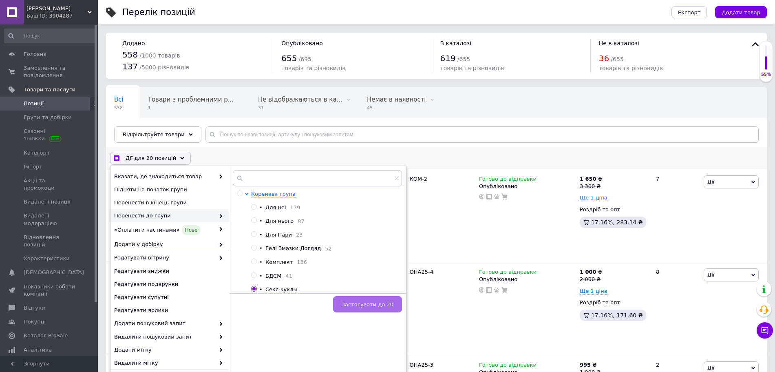
checkbox input "false"
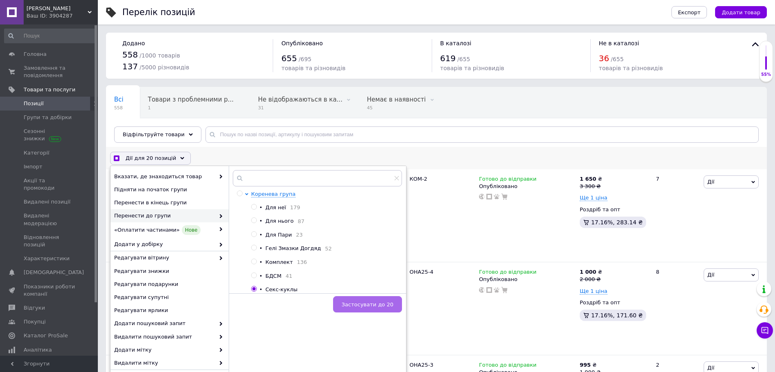
checkbox input "false"
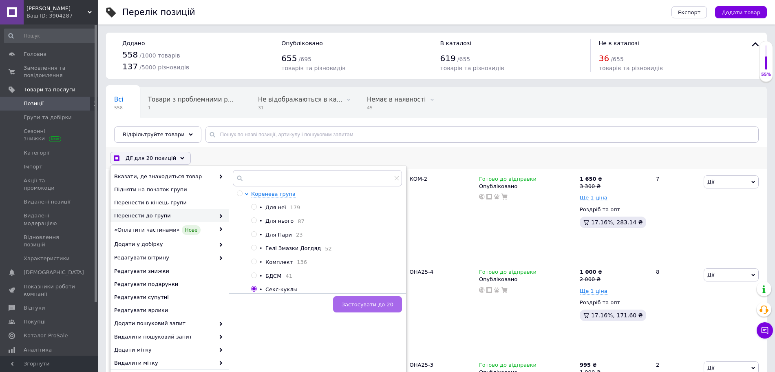
checkbox input "false"
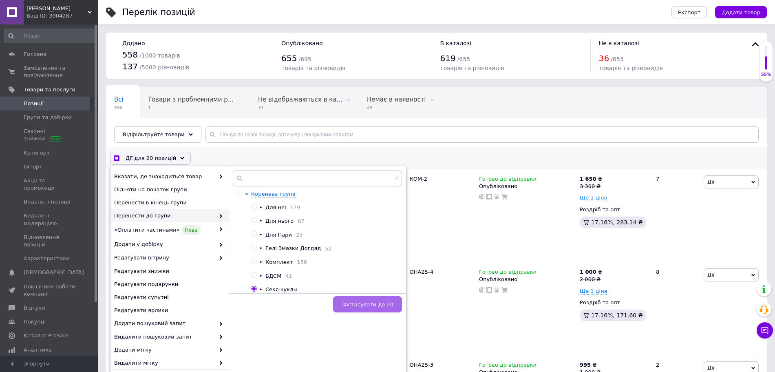
checkbox input "false"
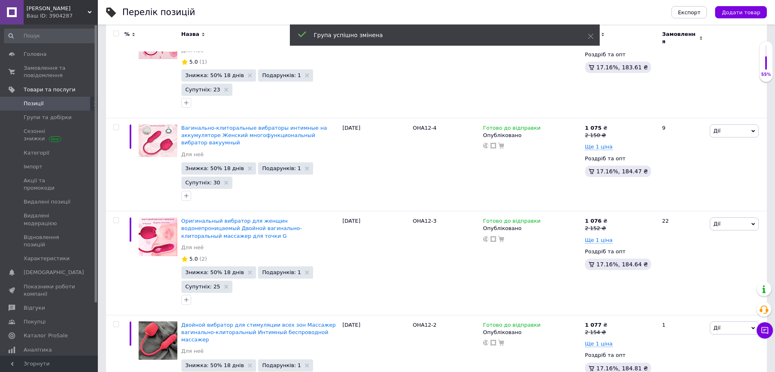
scroll to position [8803, 0]
